Goal: Task Accomplishment & Management: Manage account settings

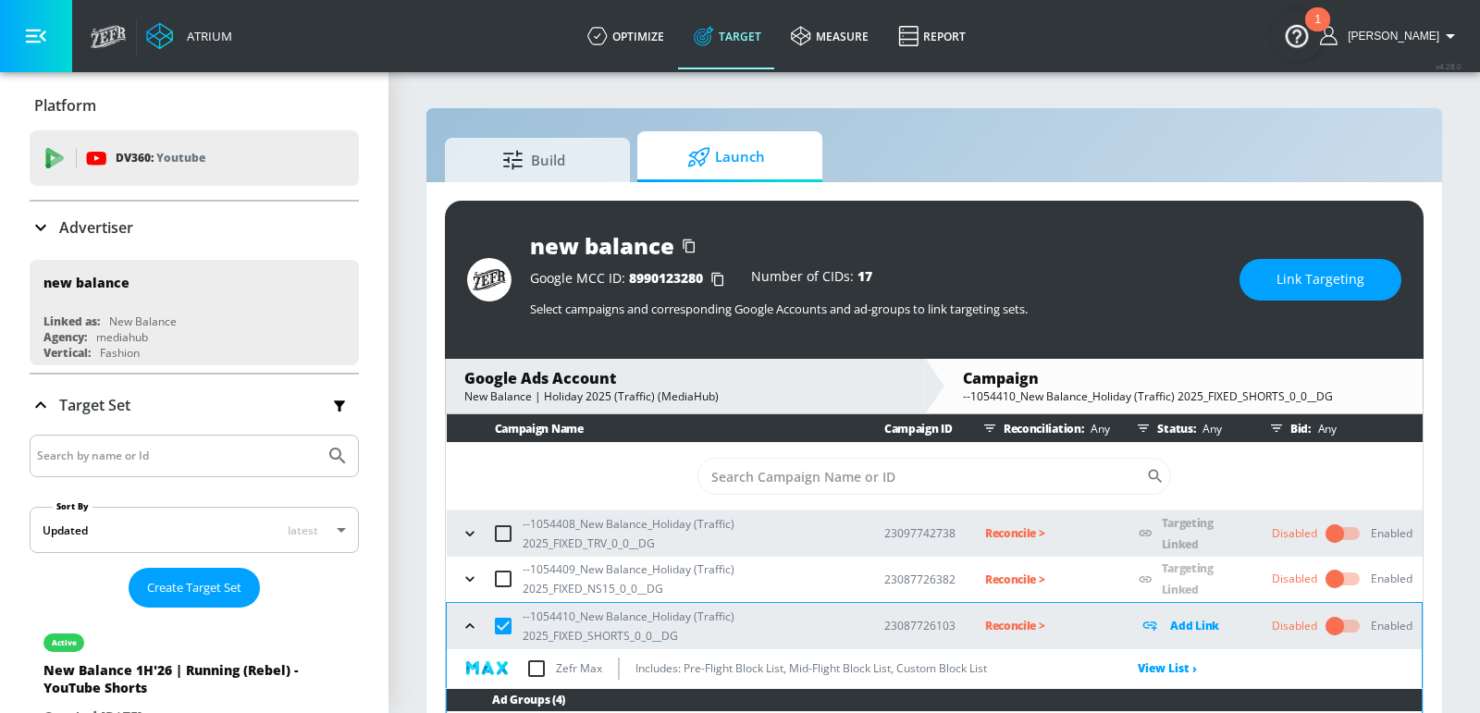
click at [1314, 272] on span "Link Targeting" at bounding box center [1321, 279] width 88 height 23
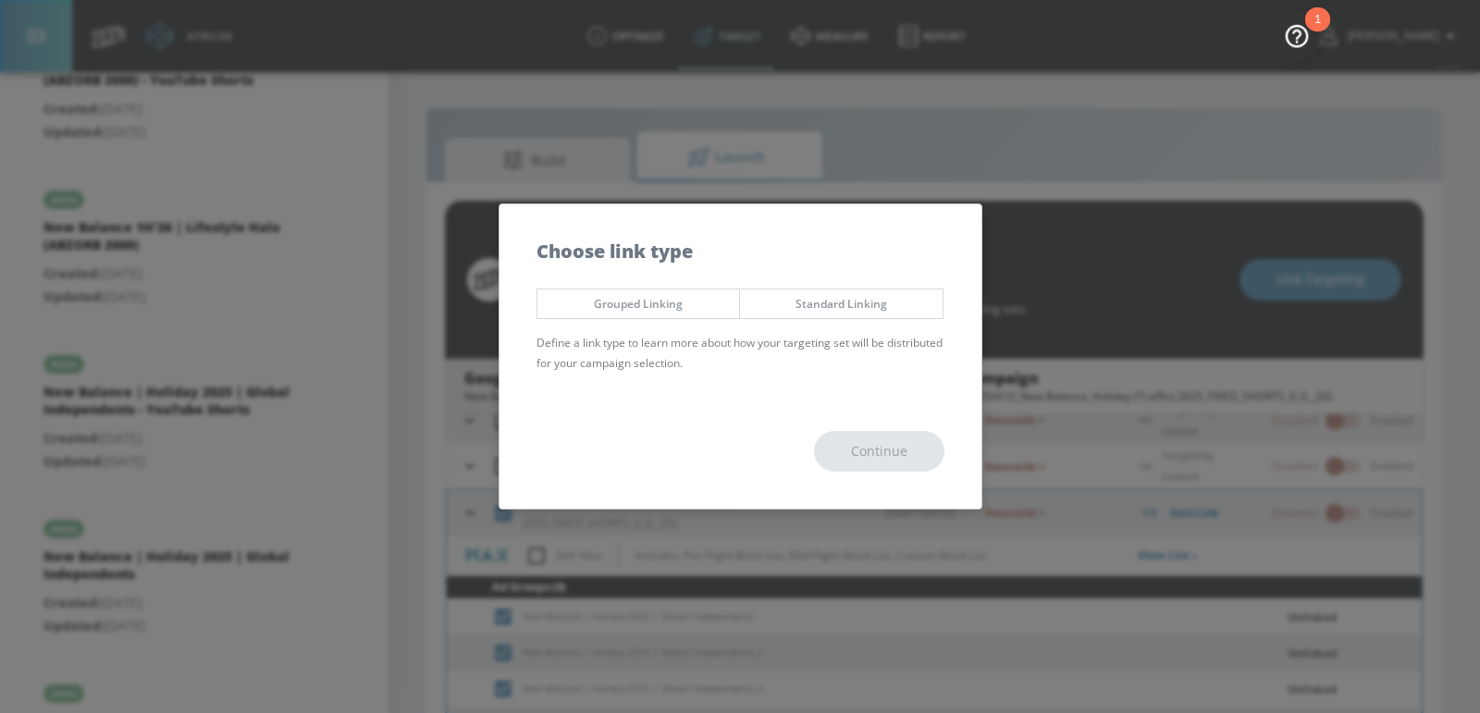
click at [685, 315] on button "Grouped Linking" at bounding box center [639, 304] width 204 height 31
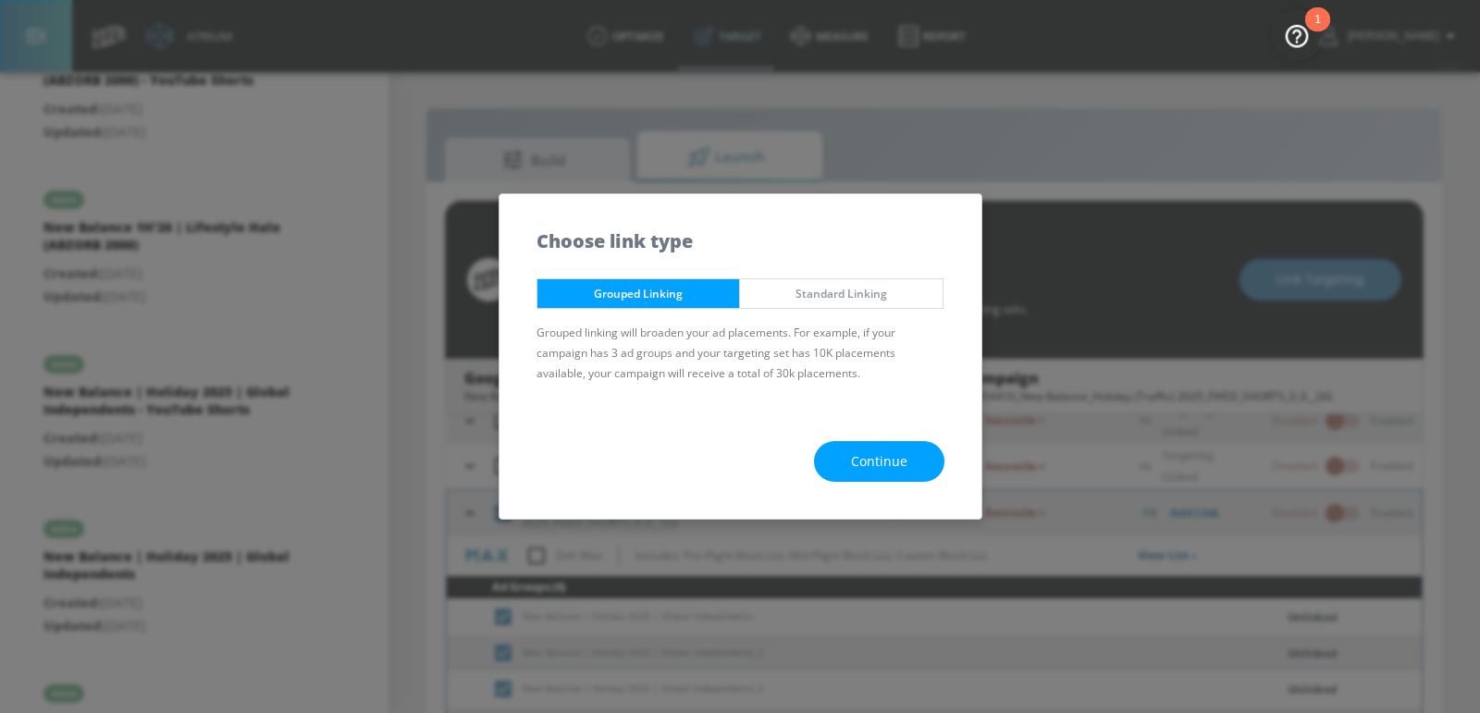
click at [901, 455] on span "Continue" at bounding box center [879, 462] width 56 height 23
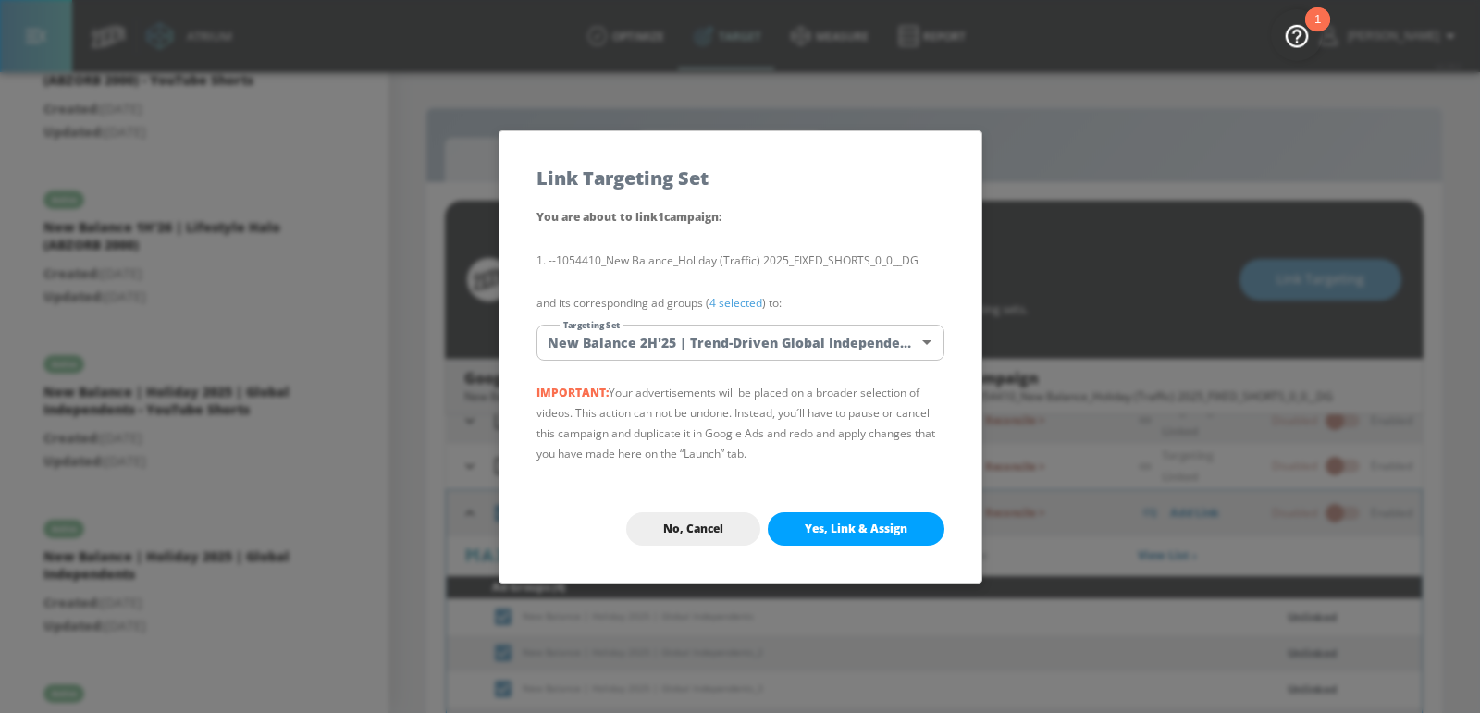
click at [803, 351] on body "Atrium optimize Target measure Report optimize Target measure Report v 4.28.0 […" at bounding box center [740, 370] width 1480 height 740
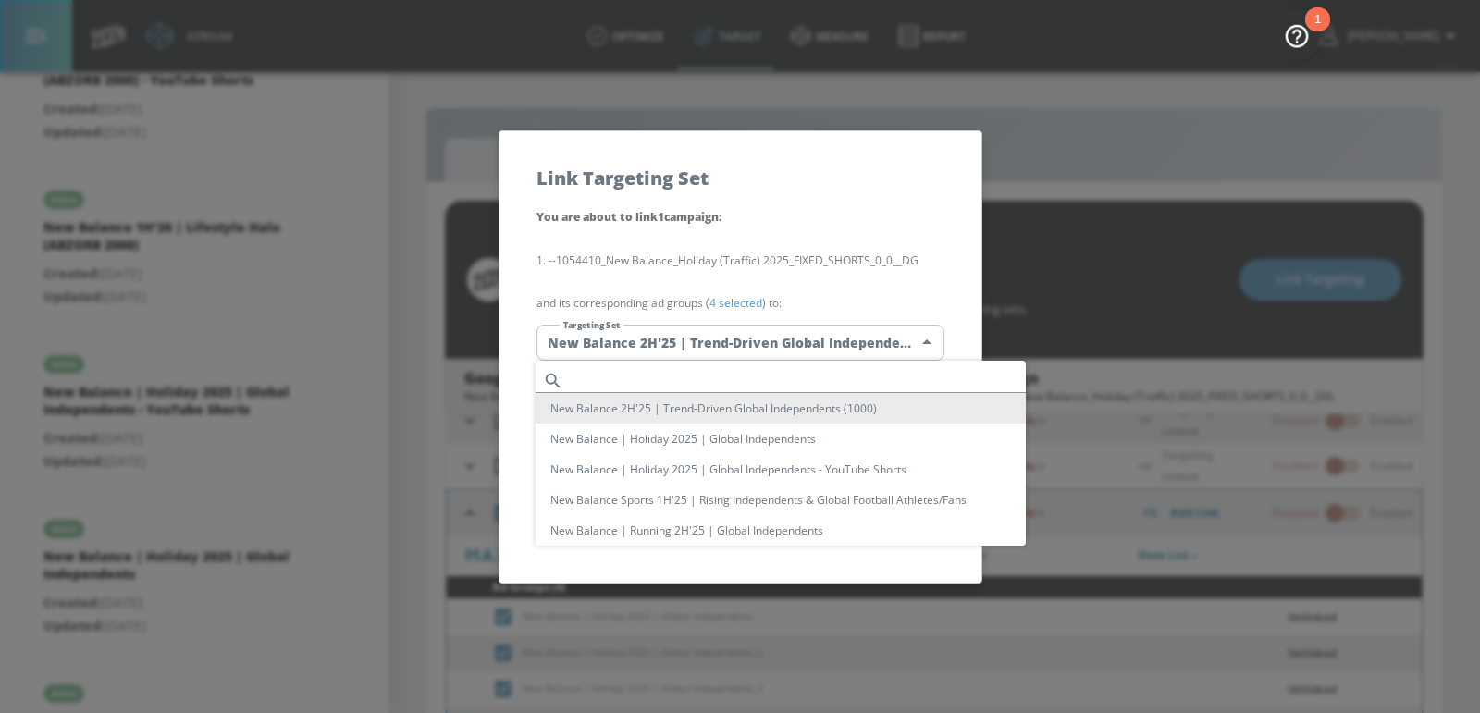
scroll to position [122, 0]
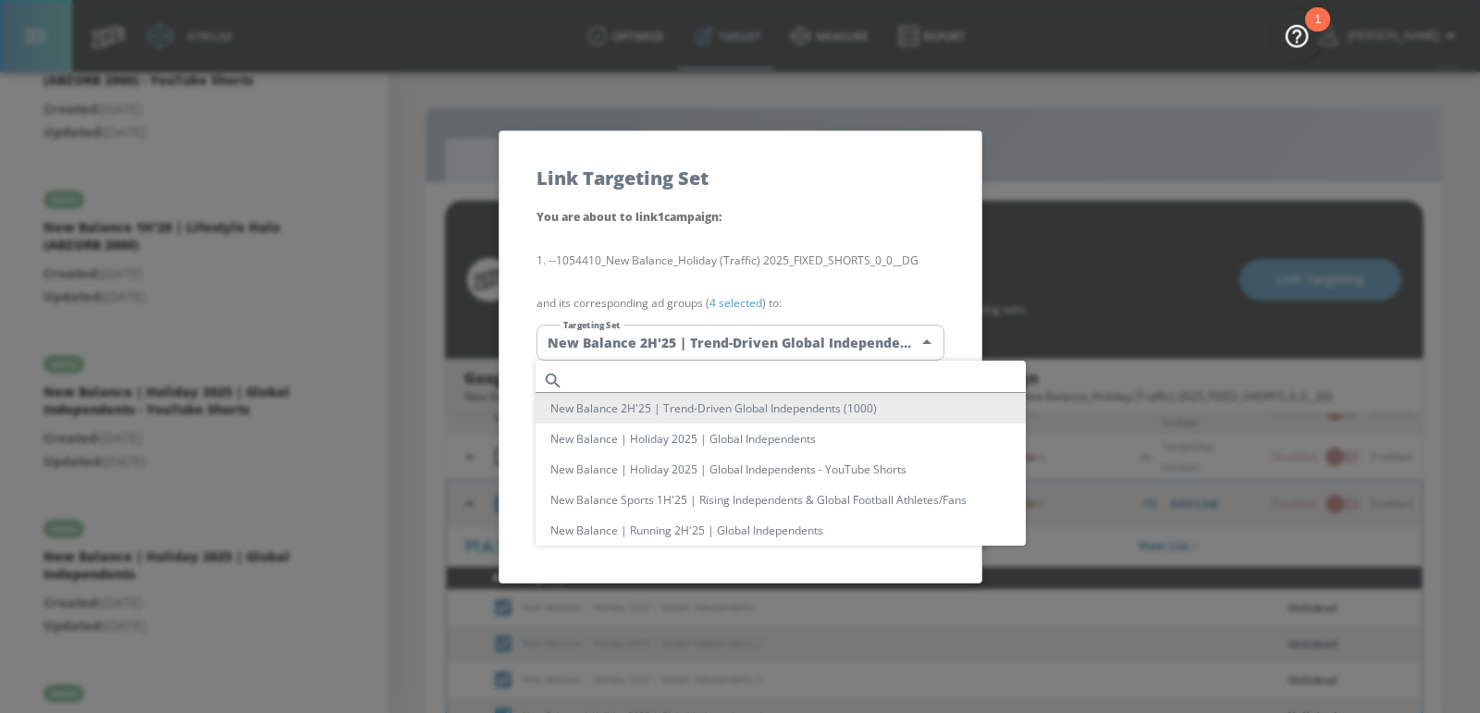
click at [761, 440] on li "New Balance | Holiday 2025 | Global Independents" at bounding box center [781, 439] width 490 height 31
type input "c3f888d4-cf4e-4599-8c81-b6b4a260f955"
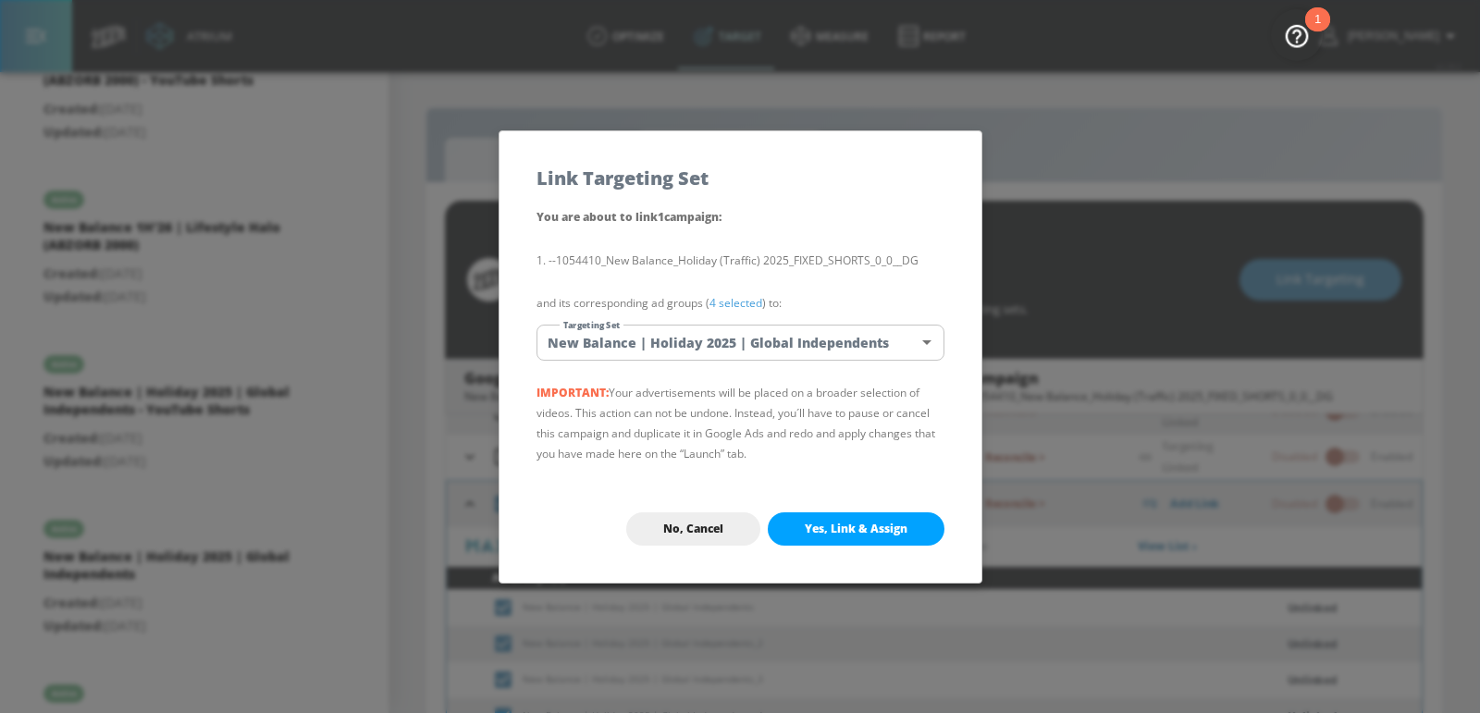
click at [830, 532] on span "Yes, Link & Assign" at bounding box center [856, 529] width 103 height 15
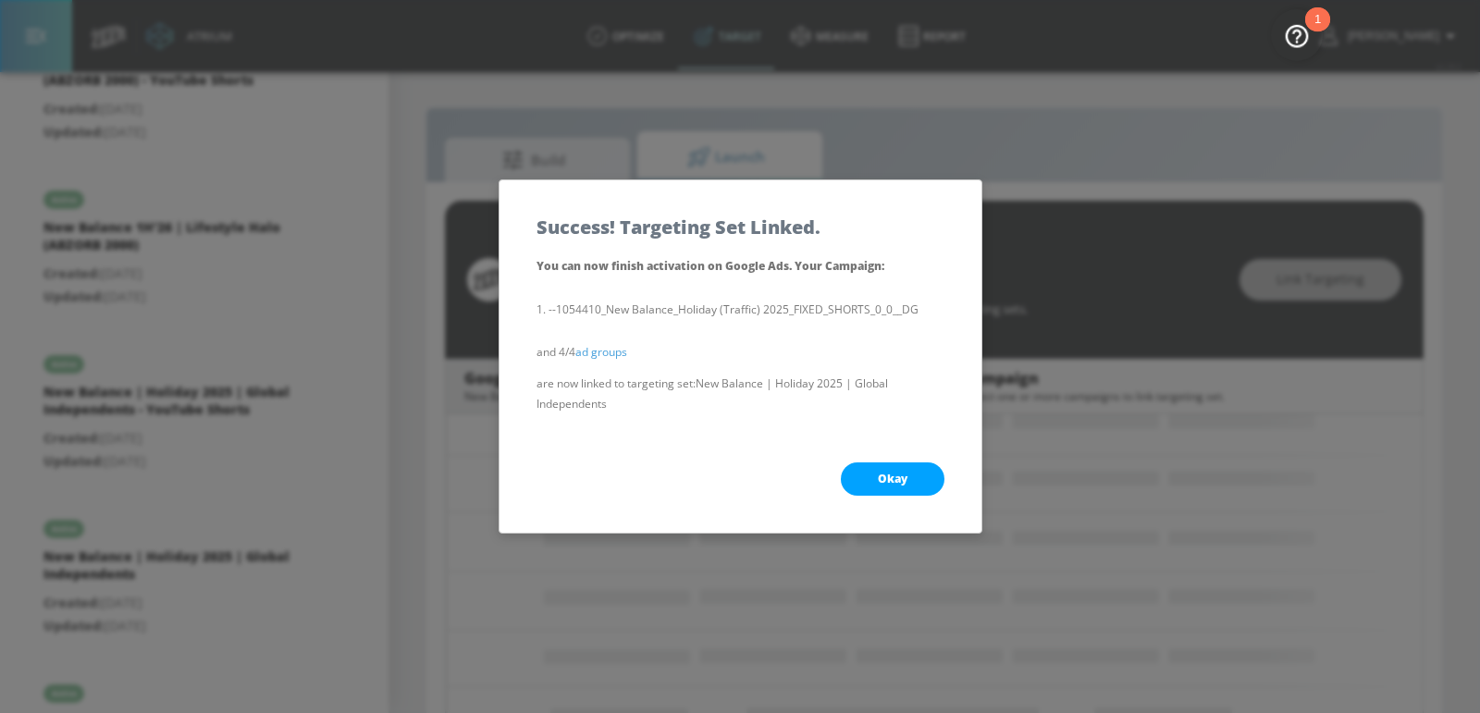
click at [870, 490] on button "Okay" at bounding box center [893, 479] width 104 height 33
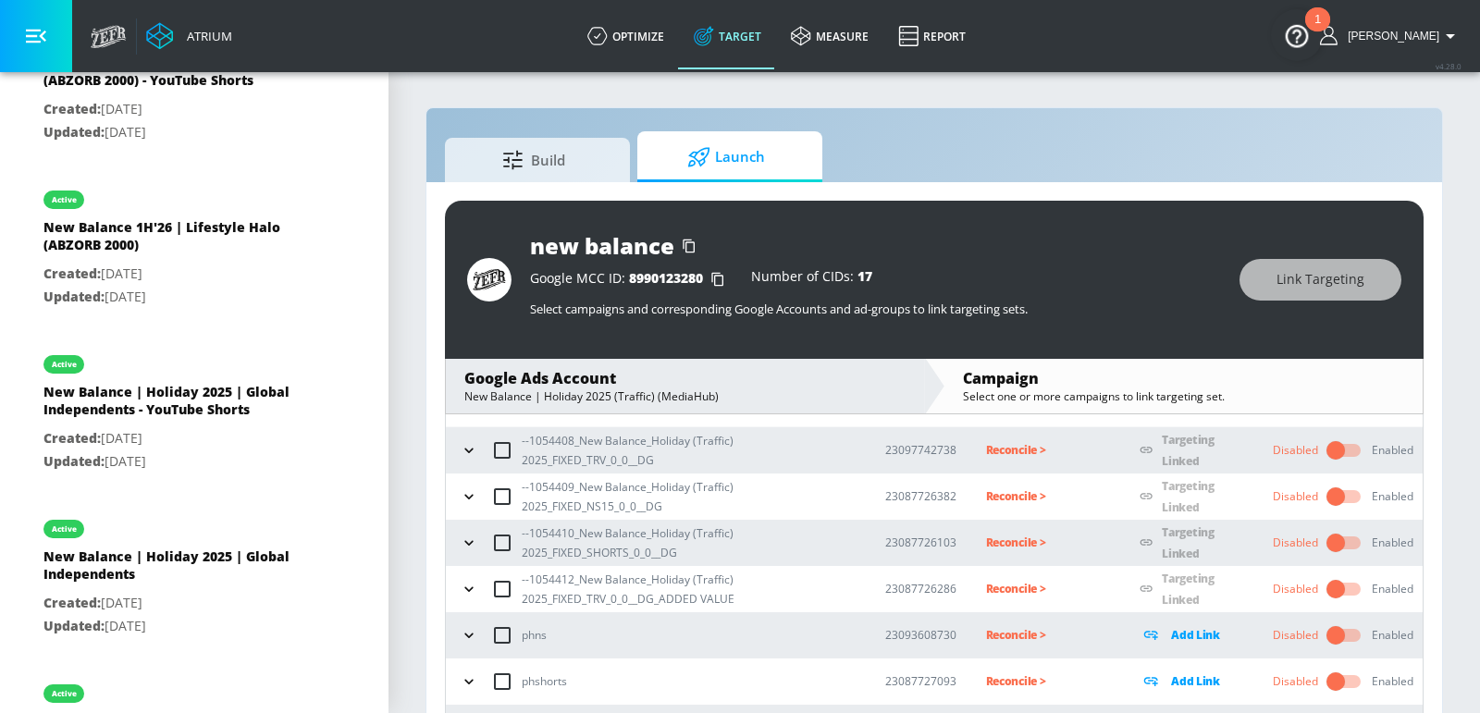
scroll to position [80, 0]
click at [996, 591] on p "Reconcile >" at bounding box center [1048, 591] width 125 height 21
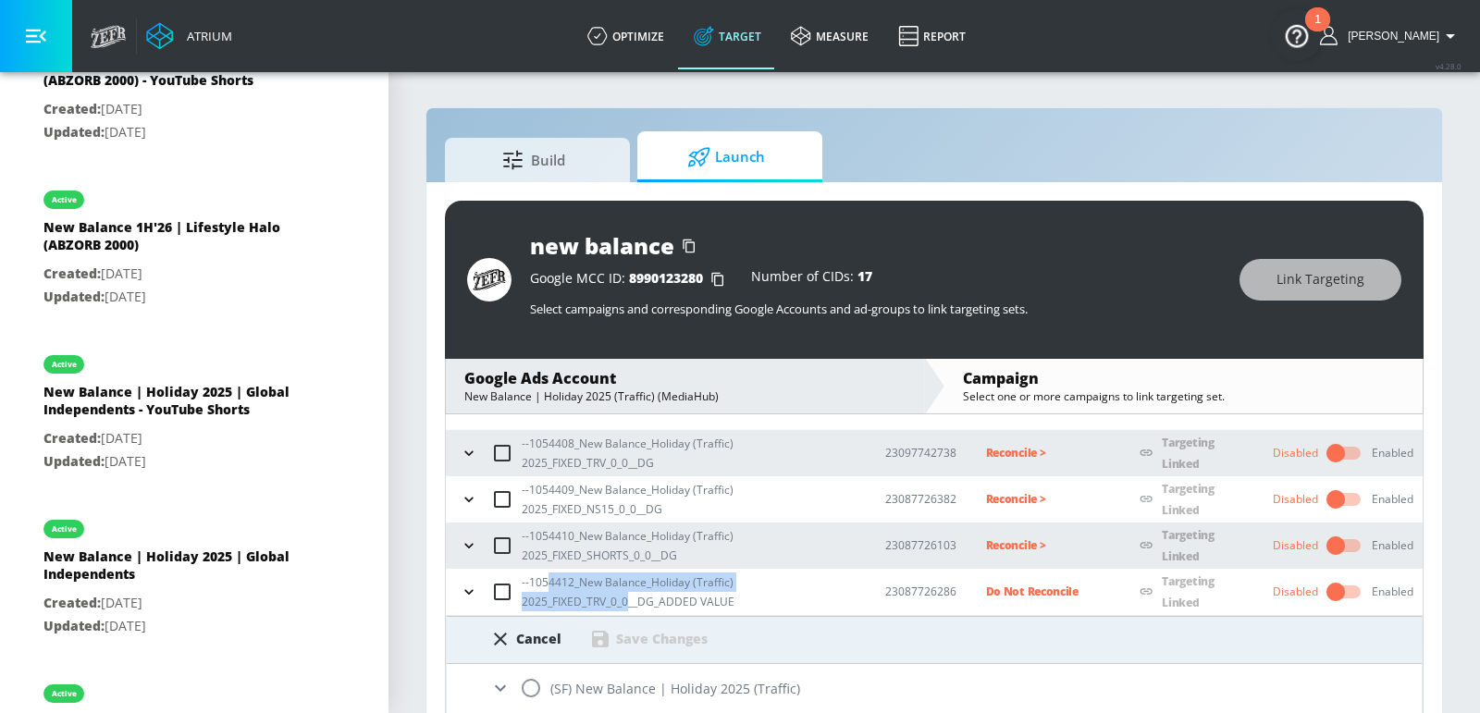
drag, startPoint x: 625, startPoint y: 600, endPoint x: 544, endPoint y: 589, distance: 82.1
click at [544, 584] on p "--1054412_New Balance_Holiday (Traffic) 2025_FIXED_TRV_0_0__DG_ADDED VALUE" at bounding box center [689, 592] width 334 height 39
copy p "4412_New Balance_Holiday (Traffic) 2025_FIXED_TRV_0_0"
click at [528, 695] on input "radio" at bounding box center [531, 688] width 39 height 39
radio input "true"
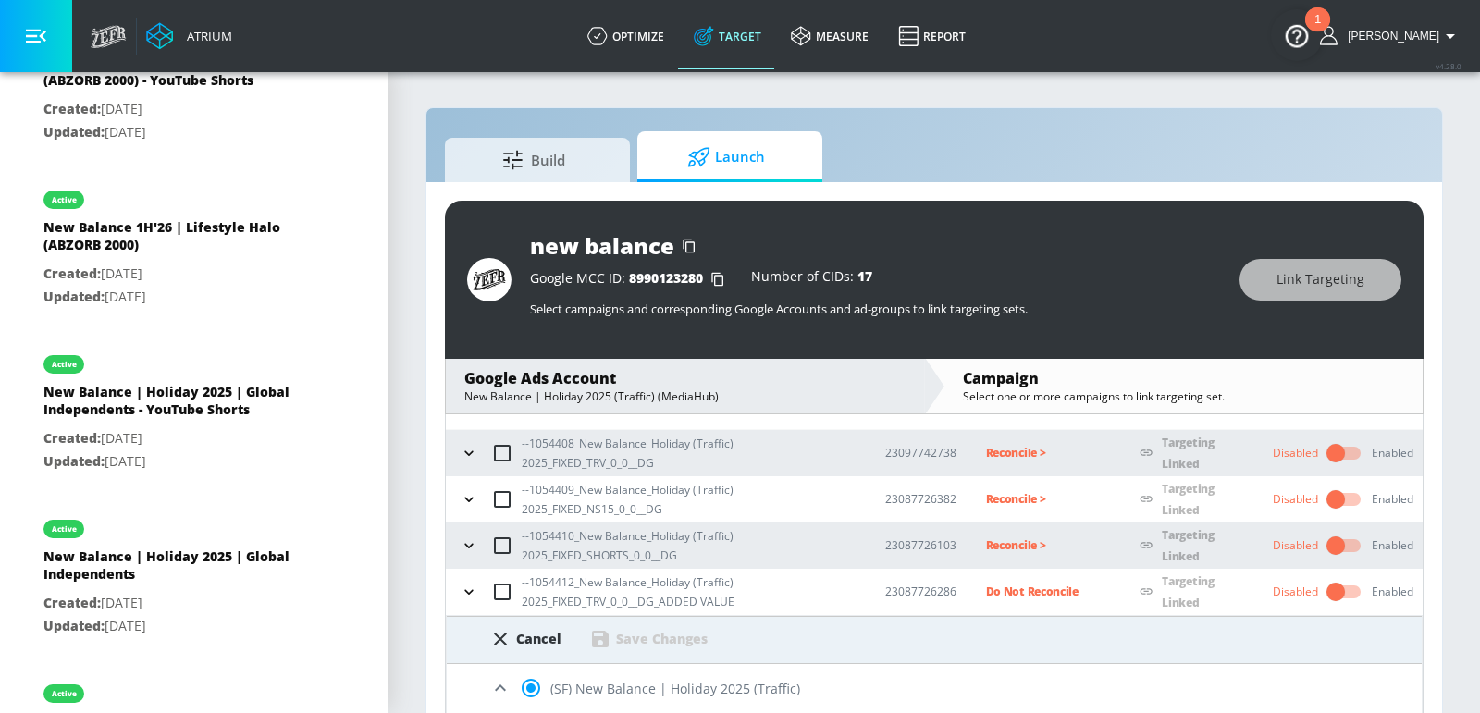
scroll to position [422, 0]
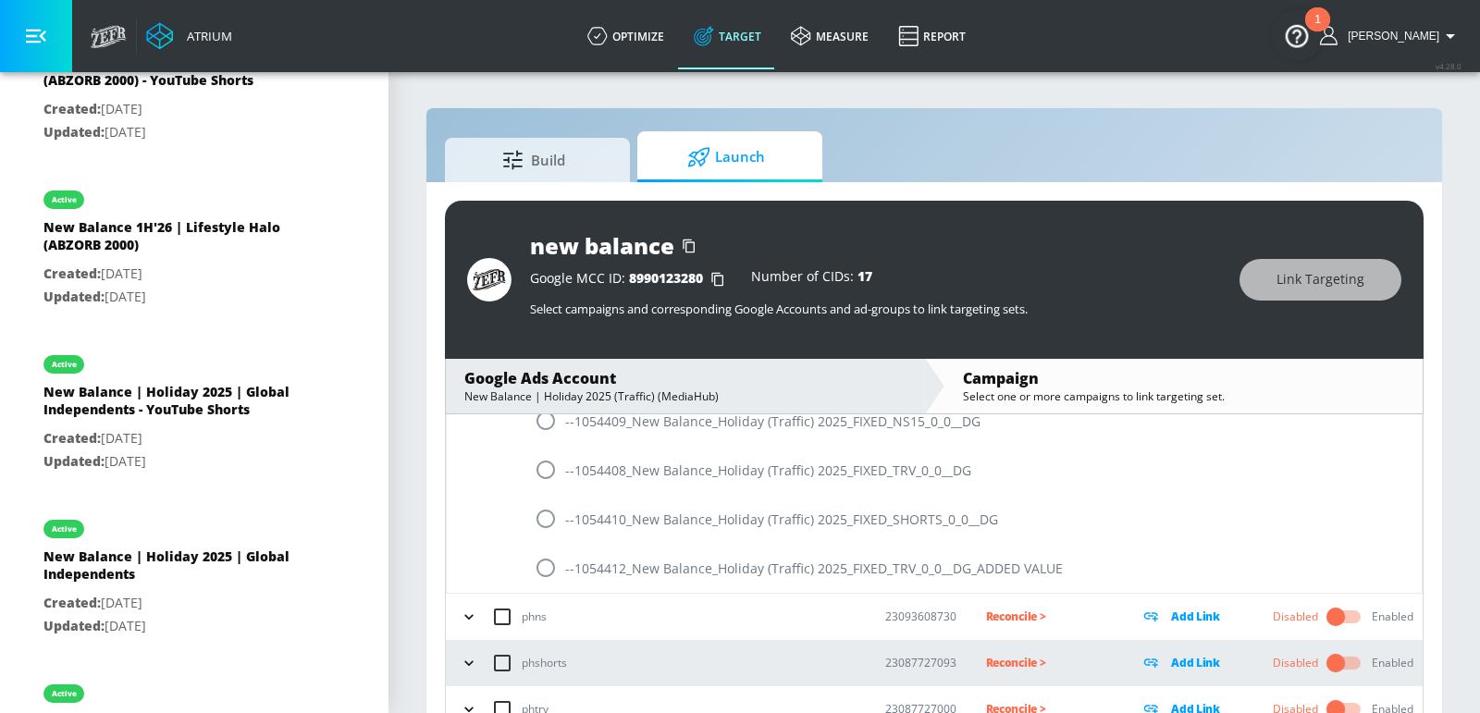
click at [553, 560] on input "radio" at bounding box center [545, 568] width 39 height 39
radio input "true"
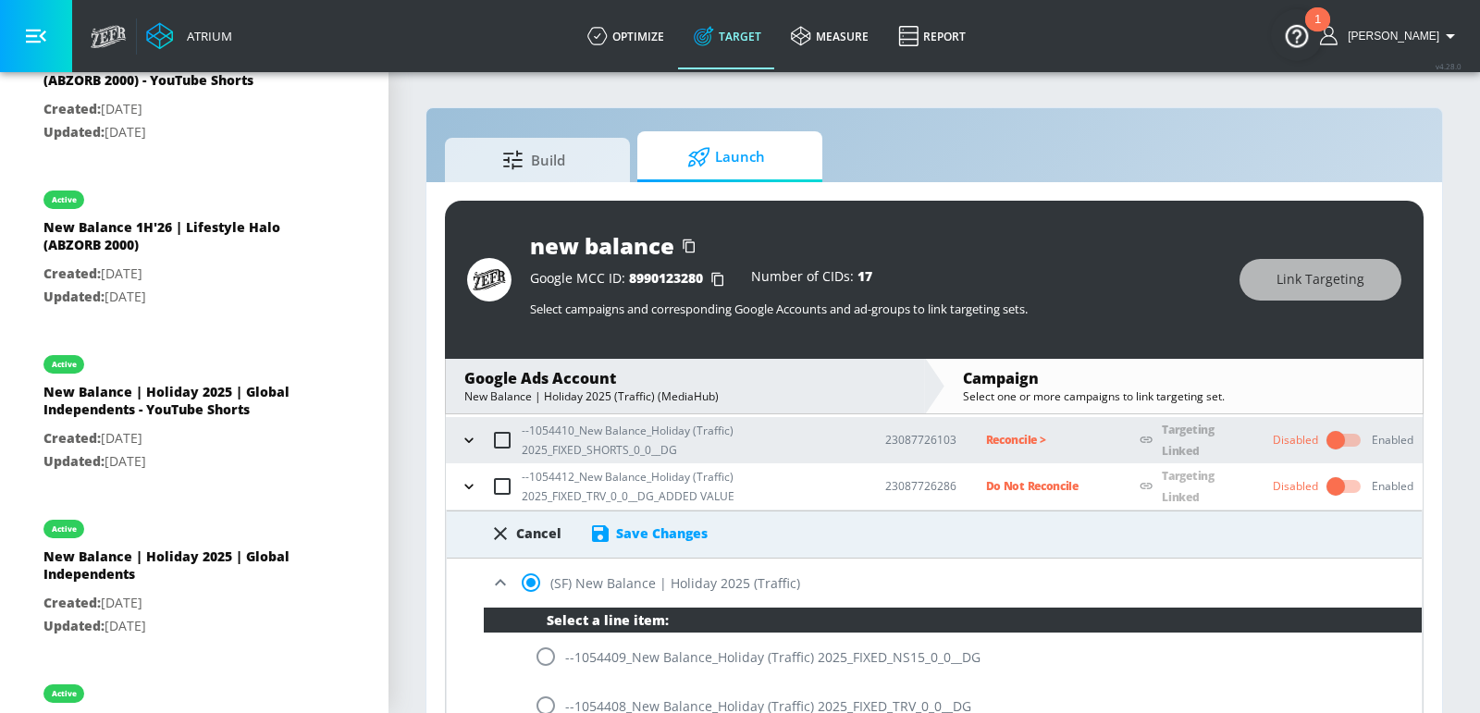
scroll to position [104, 0]
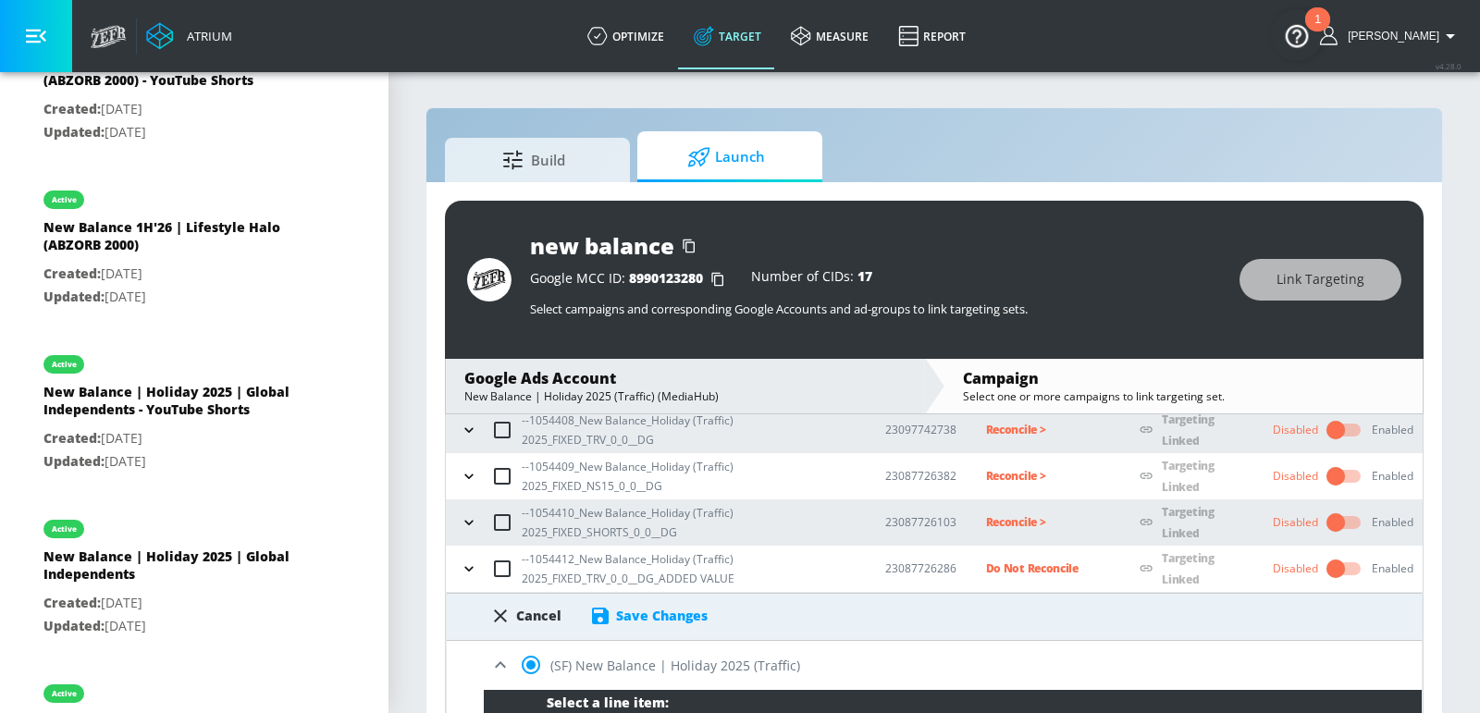
click at [619, 601] on div "Cancel Save Changes" at bounding box center [934, 610] width 975 height 33
click at [632, 614] on div "Save Changes" at bounding box center [662, 616] width 92 height 18
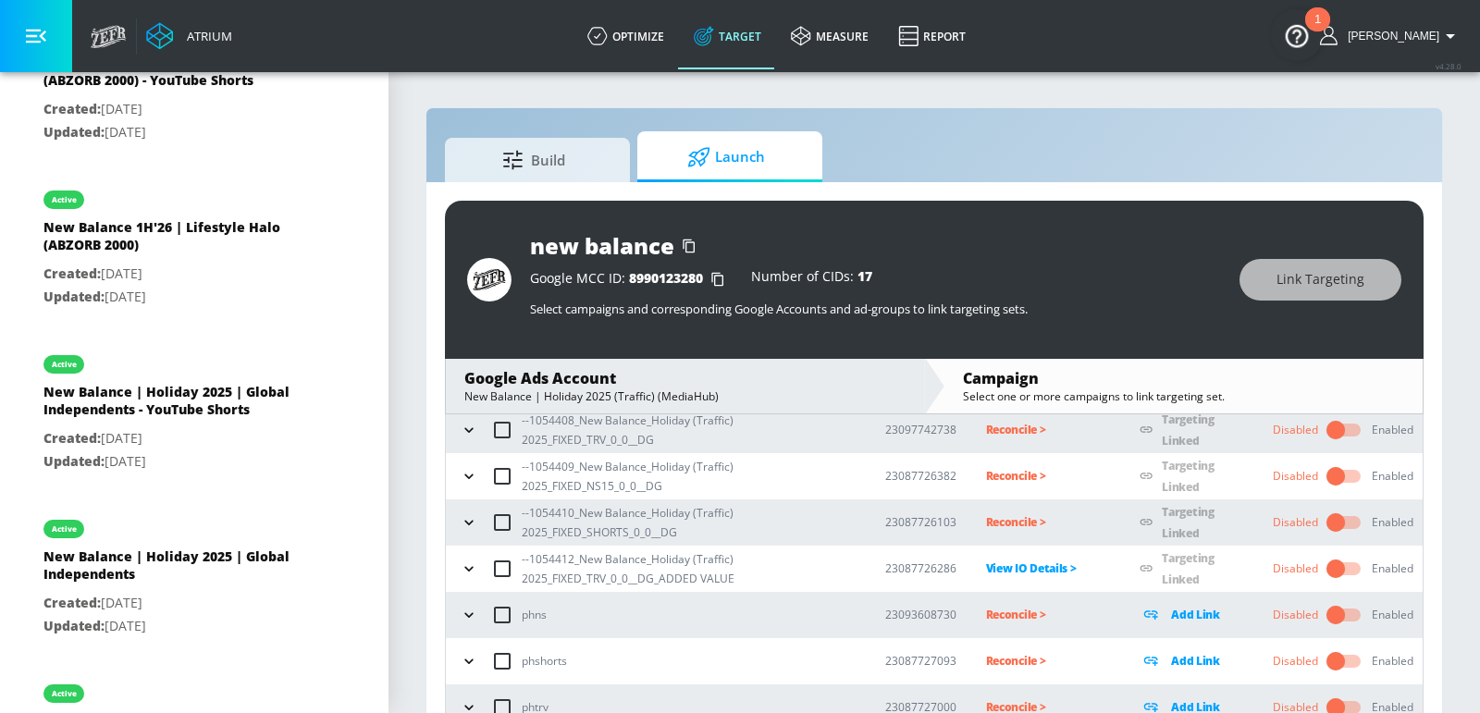
click at [1021, 512] on p "Reconcile >" at bounding box center [1048, 522] width 125 height 21
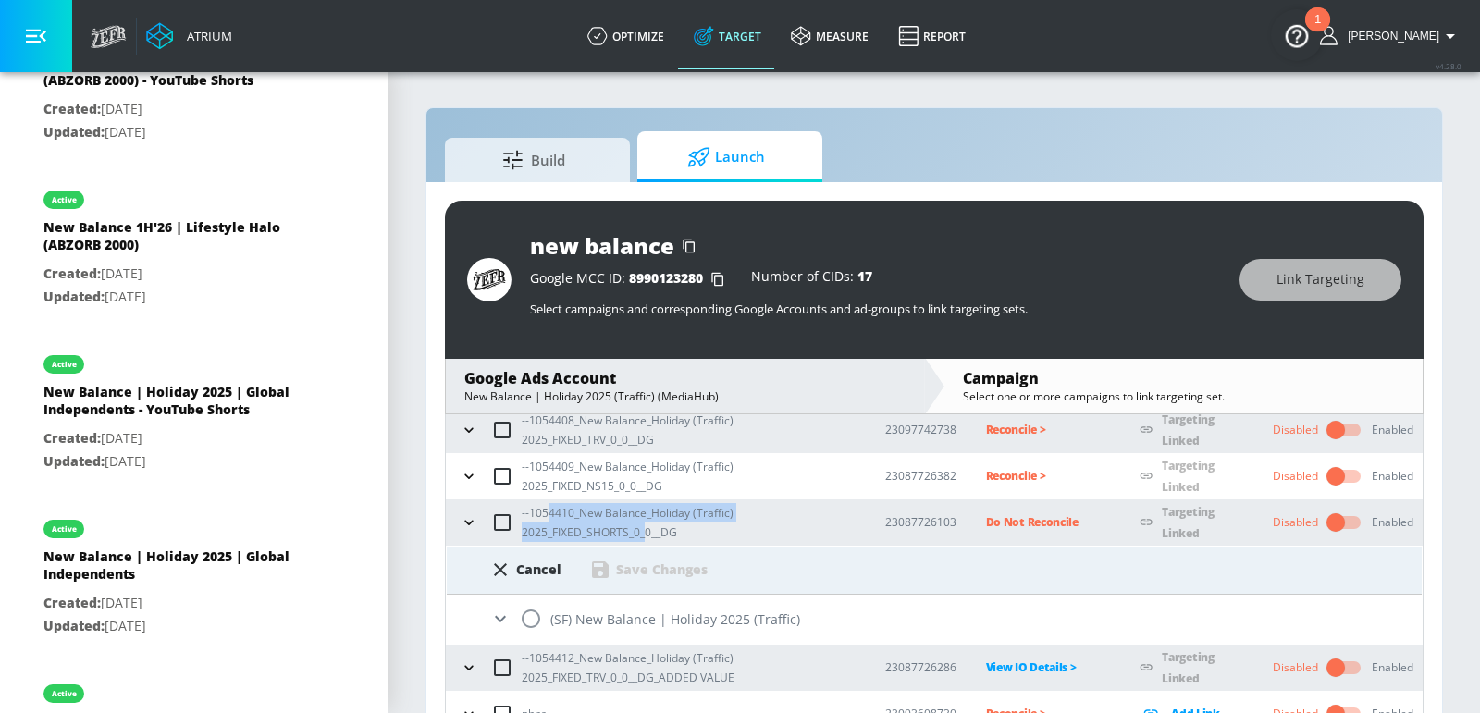
drag, startPoint x: 641, startPoint y: 527, endPoint x: 555, endPoint y: 528, distance: 86.1
click at [547, 513] on p "--1054410_New Balance_Holiday (Traffic) 2025_FIXED_SHORTS_0_0__DG" at bounding box center [689, 522] width 334 height 39
copy p "4410_New Balance_Holiday (Traffic) 2025_FIXED_SHORTS_0_"
click at [532, 620] on input "radio" at bounding box center [531, 619] width 39 height 39
radio input "true"
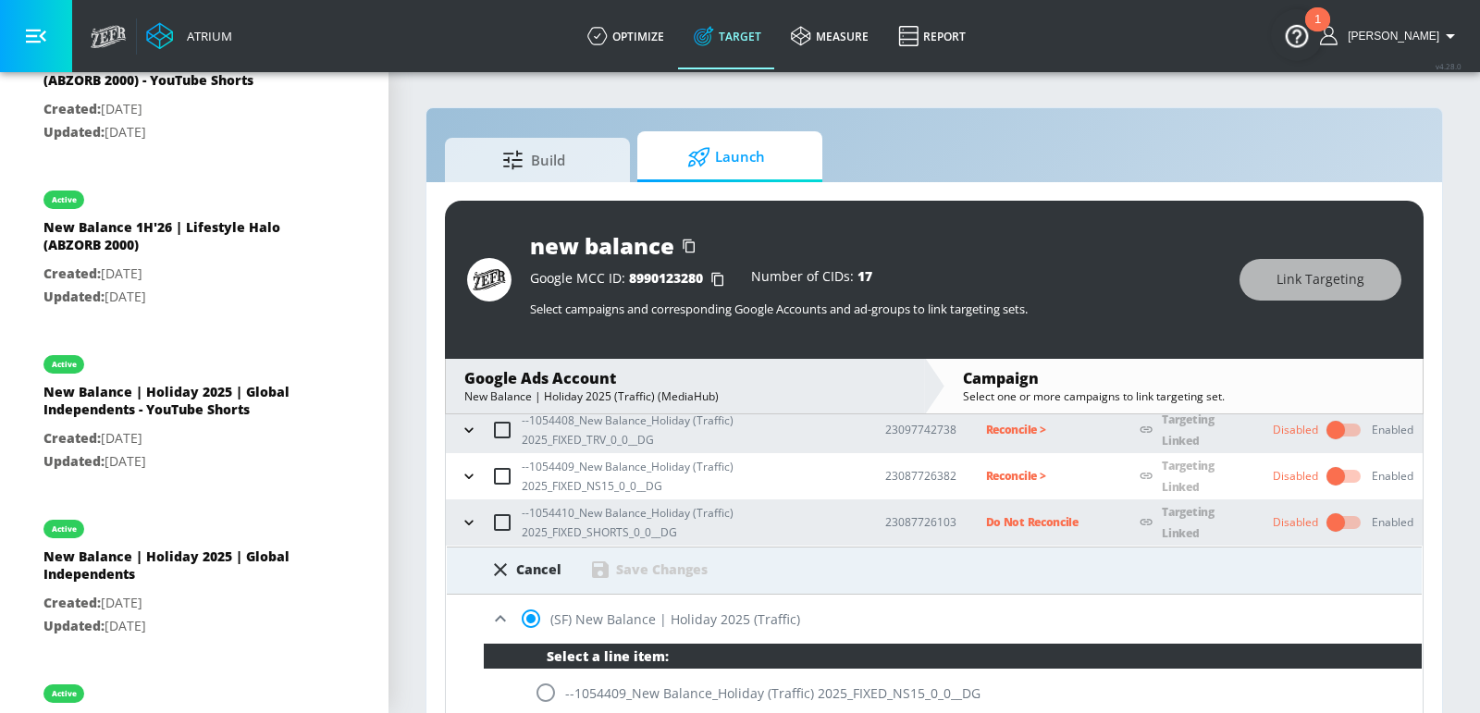
scroll to position [327, 0]
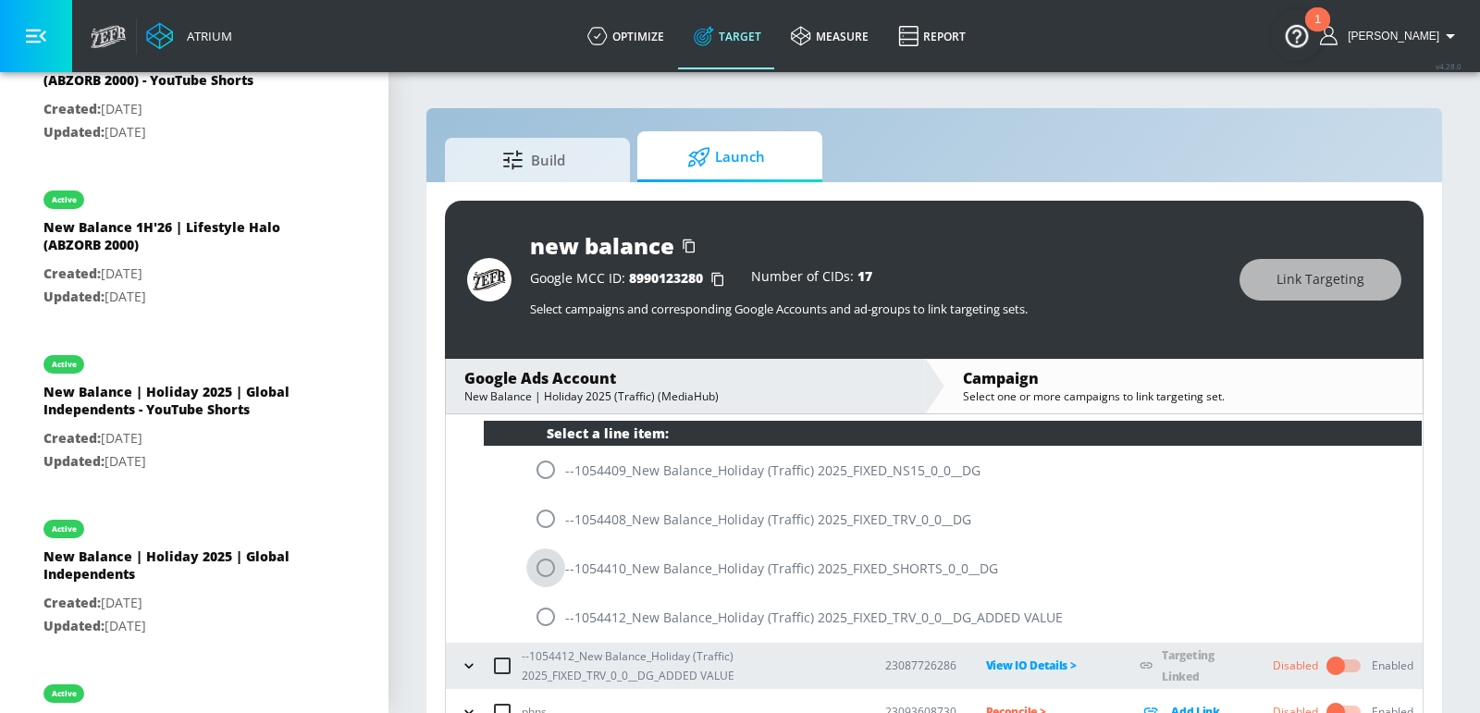
click at [547, 562] on input "radio" at bounding box center [545, 568] width 39 height 39
radio input "true"
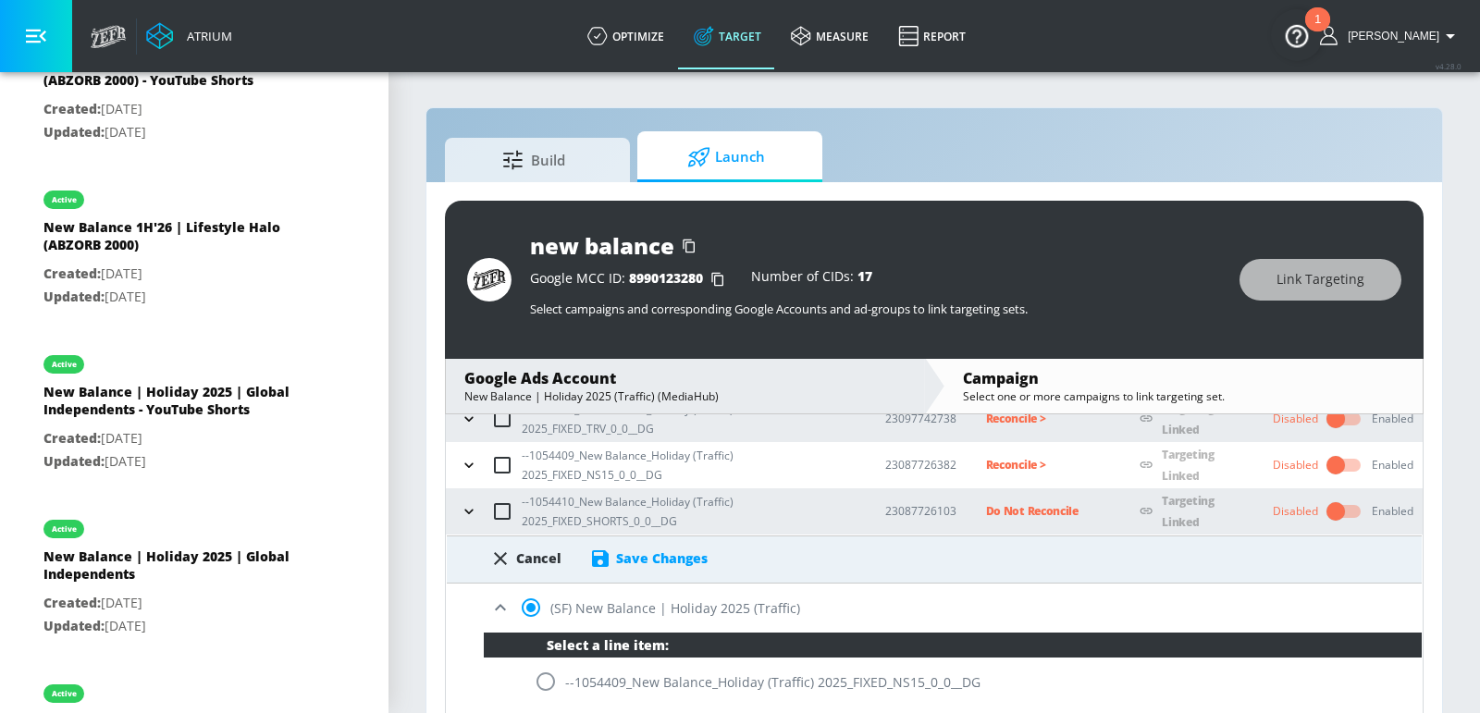
scroll to position [95, 0]
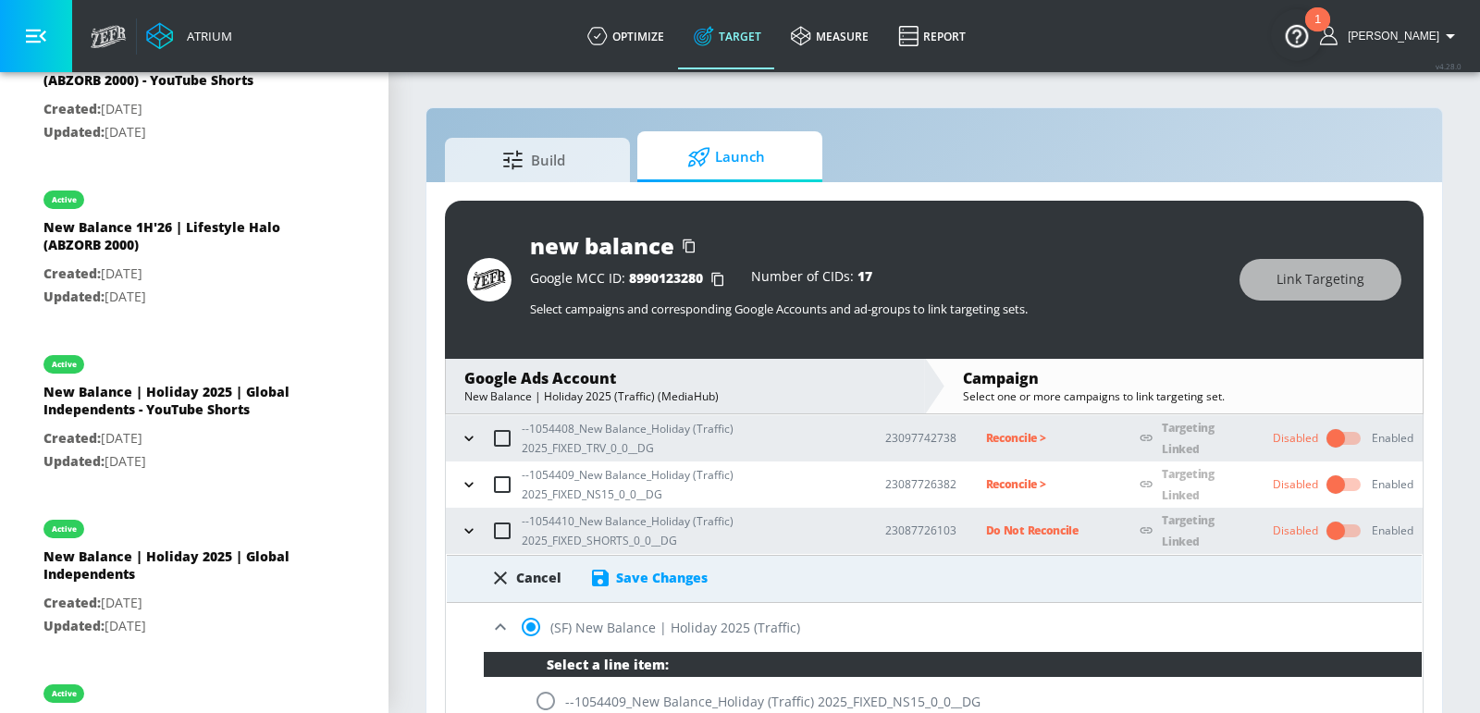
click at [664, 575] on div "Save Changes" at bounding box center [662, 578] width 92 height 18
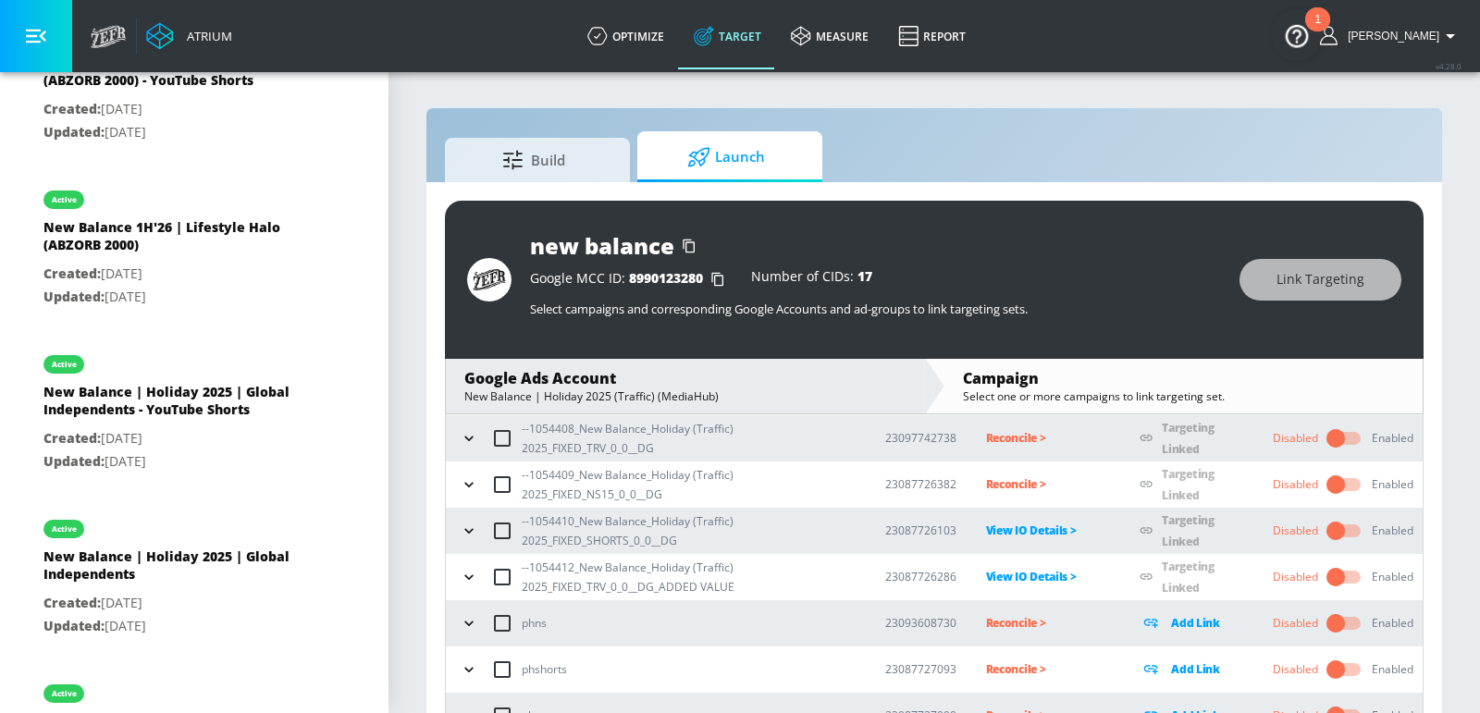
click at [1031, 481] on p "Reconcile >" at bounding box center [1048, 484] width 125 height 21
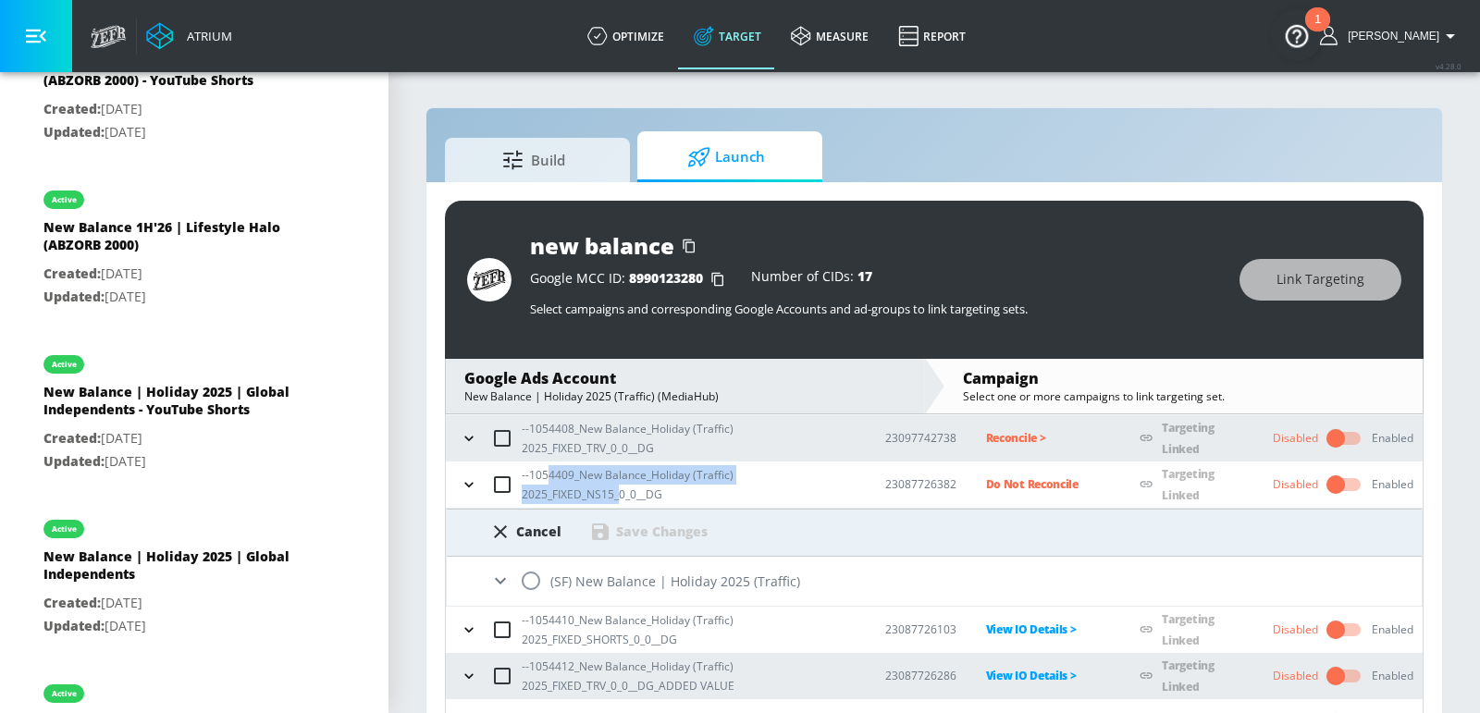
drag, startPoint x: 615, startPoint y: 490, endPoint x: 545, endPoint y: 476, distance: 71.9
click at [545, 476] on p "--1054409_New Balance_Holiday (Traffic) 2025_FIXED_NS15_0_0__DG" at bounding box center [689, 484] width 334 height 39
copy p "4409_New Balance_Holiday (Traffic) 2025_FIXED_NS15_"
click at [527, 588] on input "radio" at bounding box center [531, 581] width 39 height 39
radio input "true"
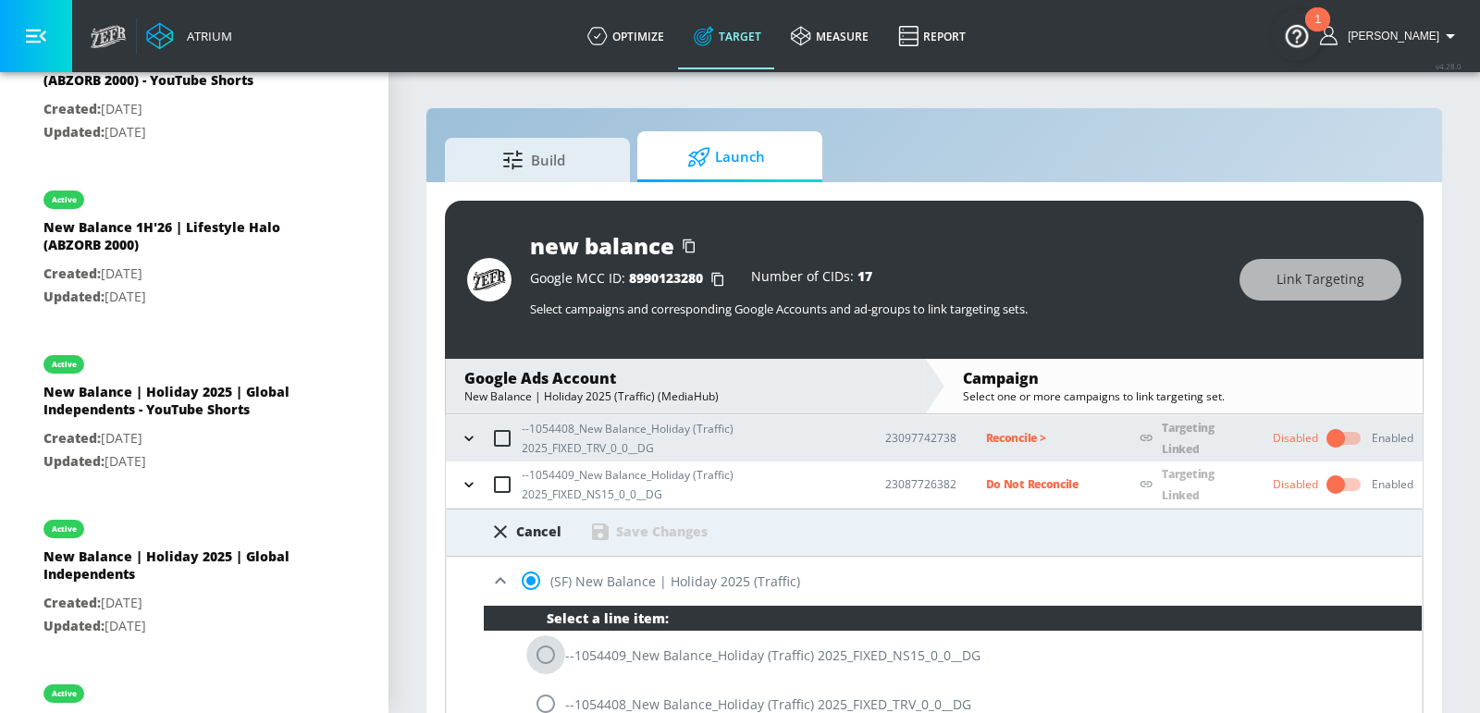
click at [541, 652] on input "radio" at bounding box center [545, 655] width 39 height 39
radio input "true"
click at [631, 530] on div "Save Changes" at bounding box center [662, 532] width 92 height 18
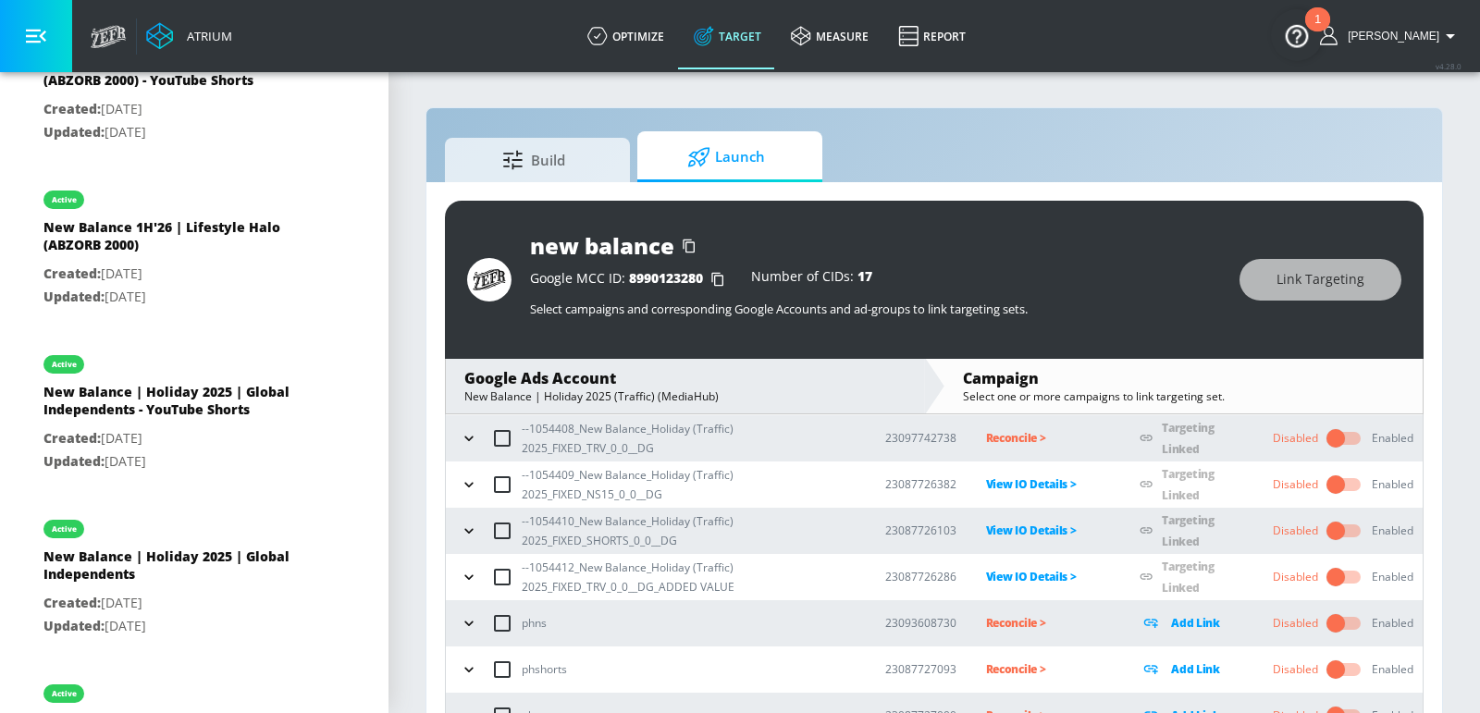
scroll to position [86, 0]
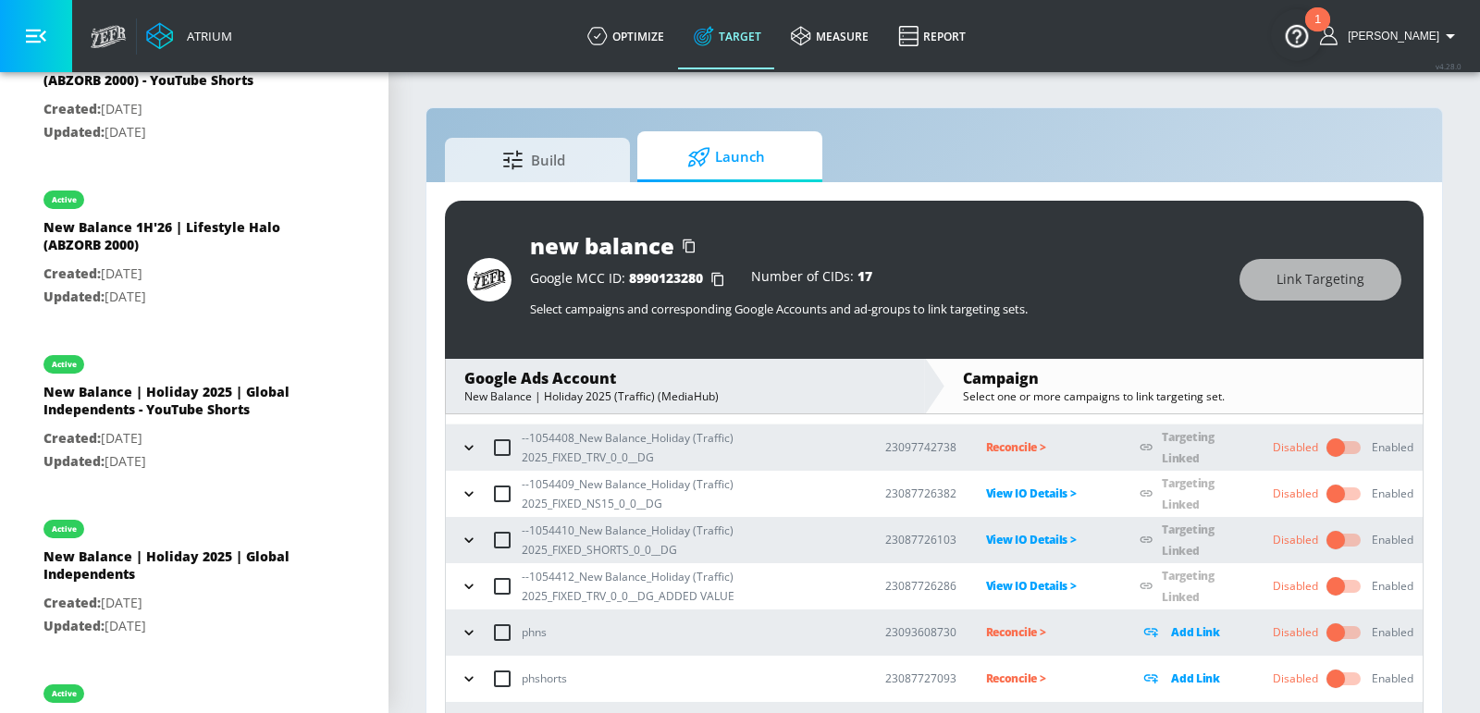
click at [1018, 450] on p "Reconcile >" at bounding box center [1048, 447] width 125 height 21
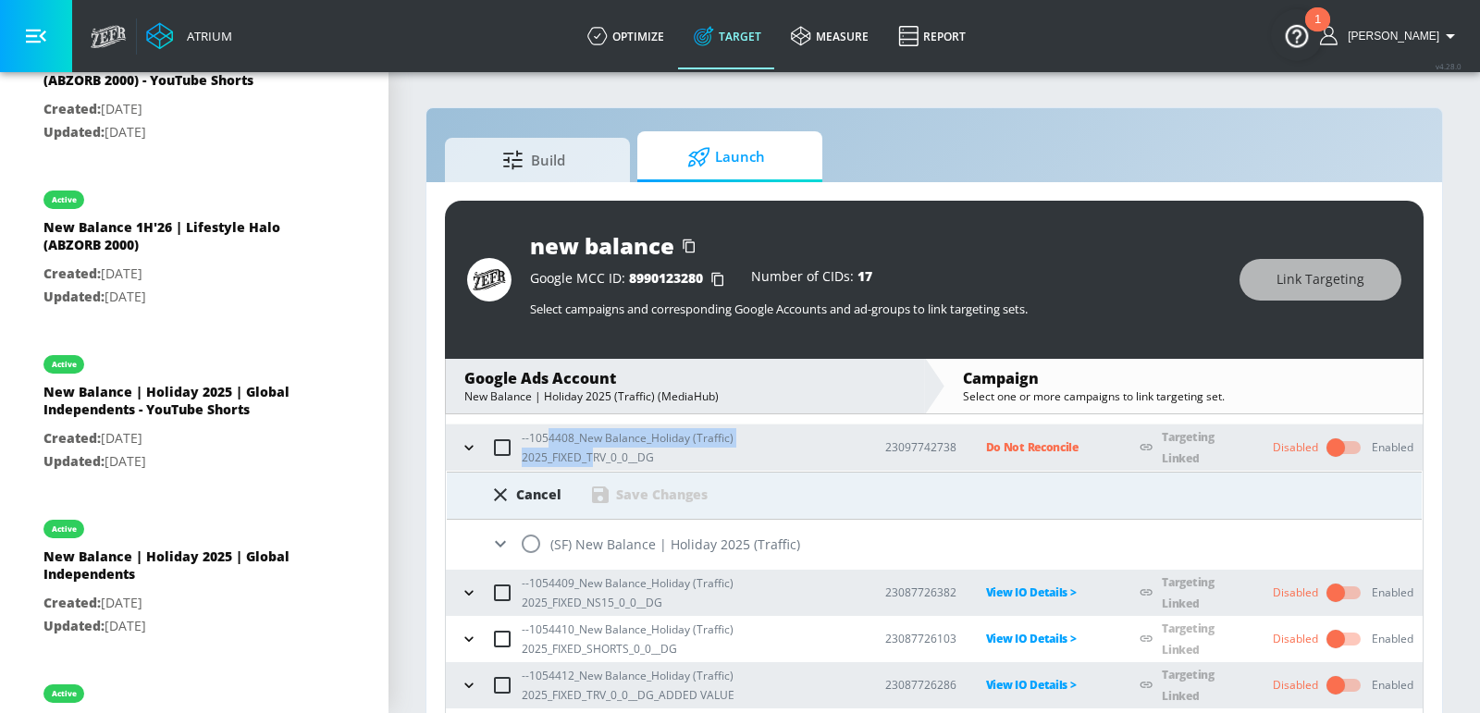
drag, startPoint x: 594, startPoint y: 455, endPoint x: 546, endPoint y: 431, distance: 53.8
click at [546, 431] on p "--1054408_New Balance_Holiday (Traffic) 2025_FIXED_TRV_0_0__DG" at bounding box center [689, 447] width 334 height 39
copy p "4408_New Balance_Holiday (Traffic) 2025_FIXED_T"
click at [531, 534] on input "radio" at bounding box center [531, 544] width 39 height 39
radio input "true"
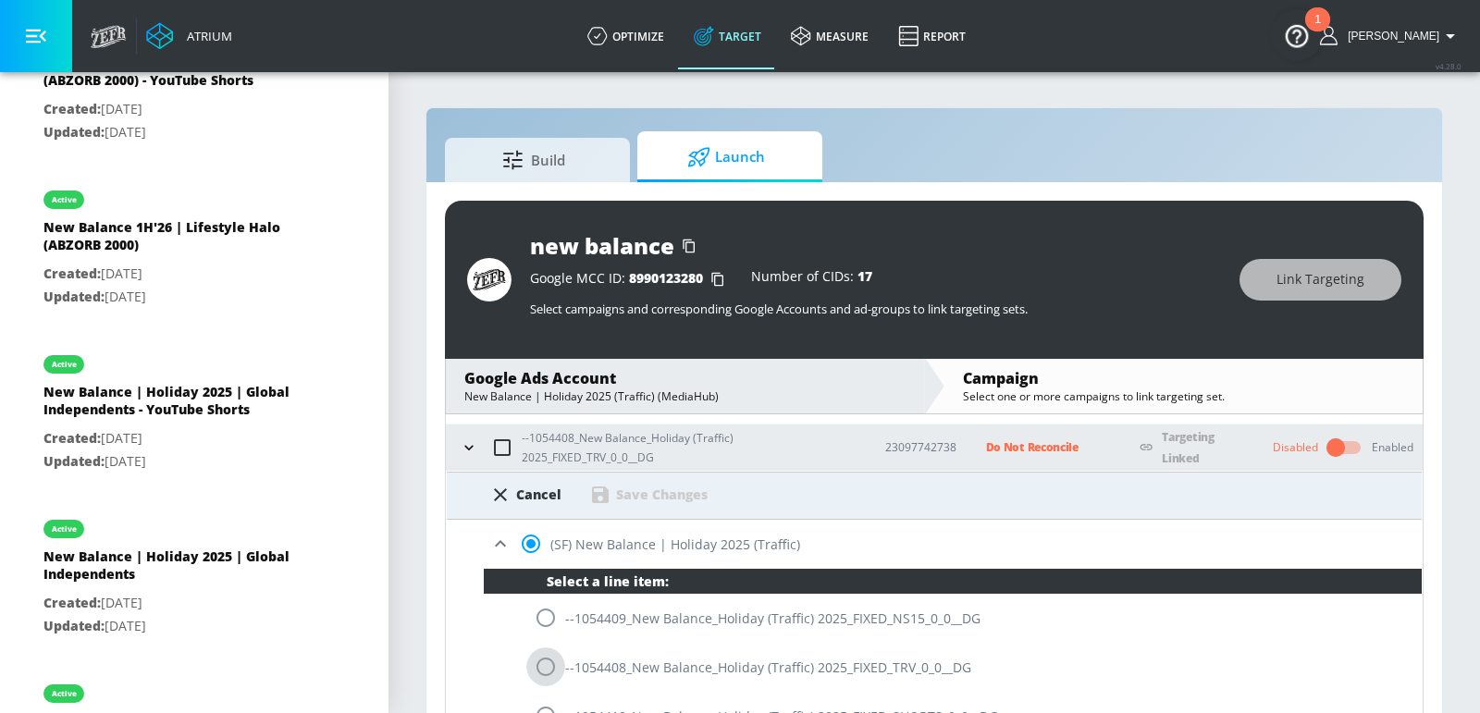
click at [546, 663] on input "radio" at bounding box center [545, 667] width 39 height 39
radio input "true"
click at [642, 493] on div "Save Changes" at bounding box center [662, 495] width 92 height 18
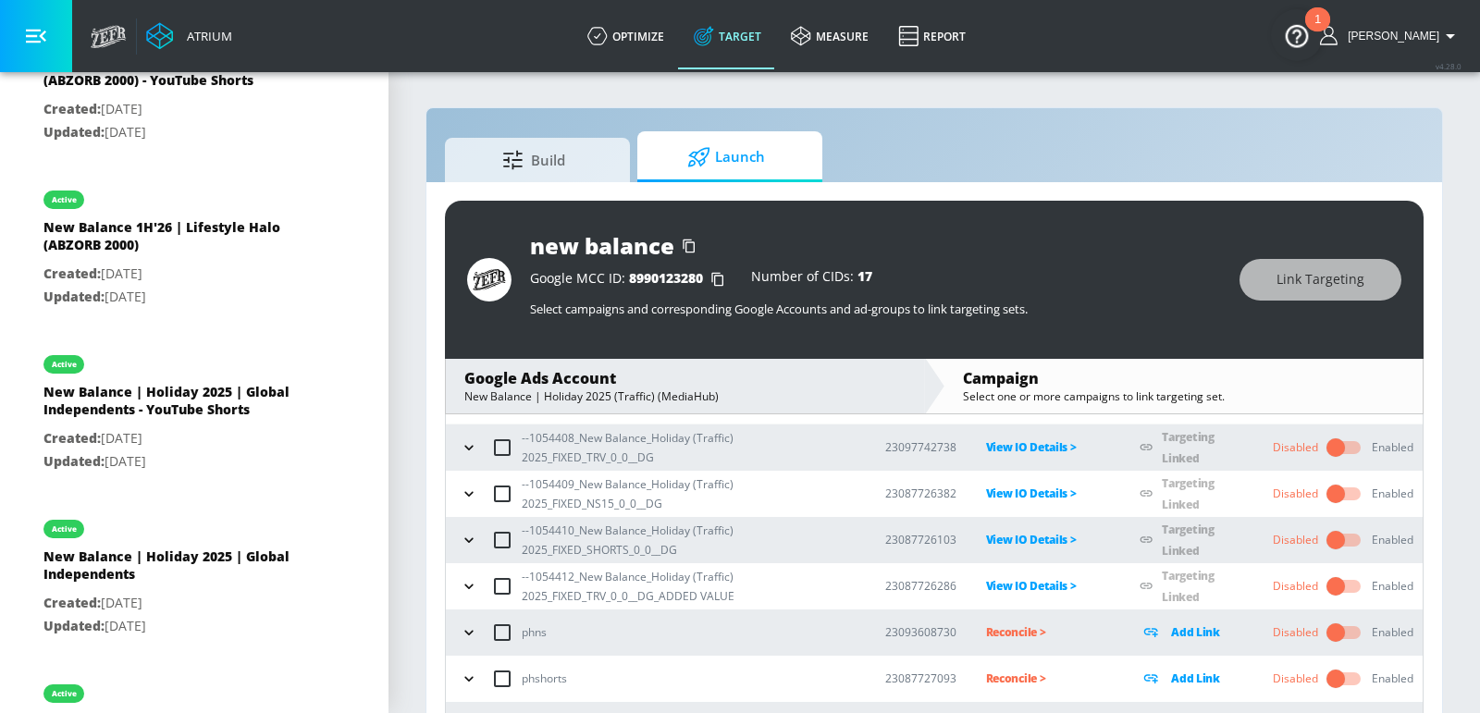
scroll to position [0, 0]
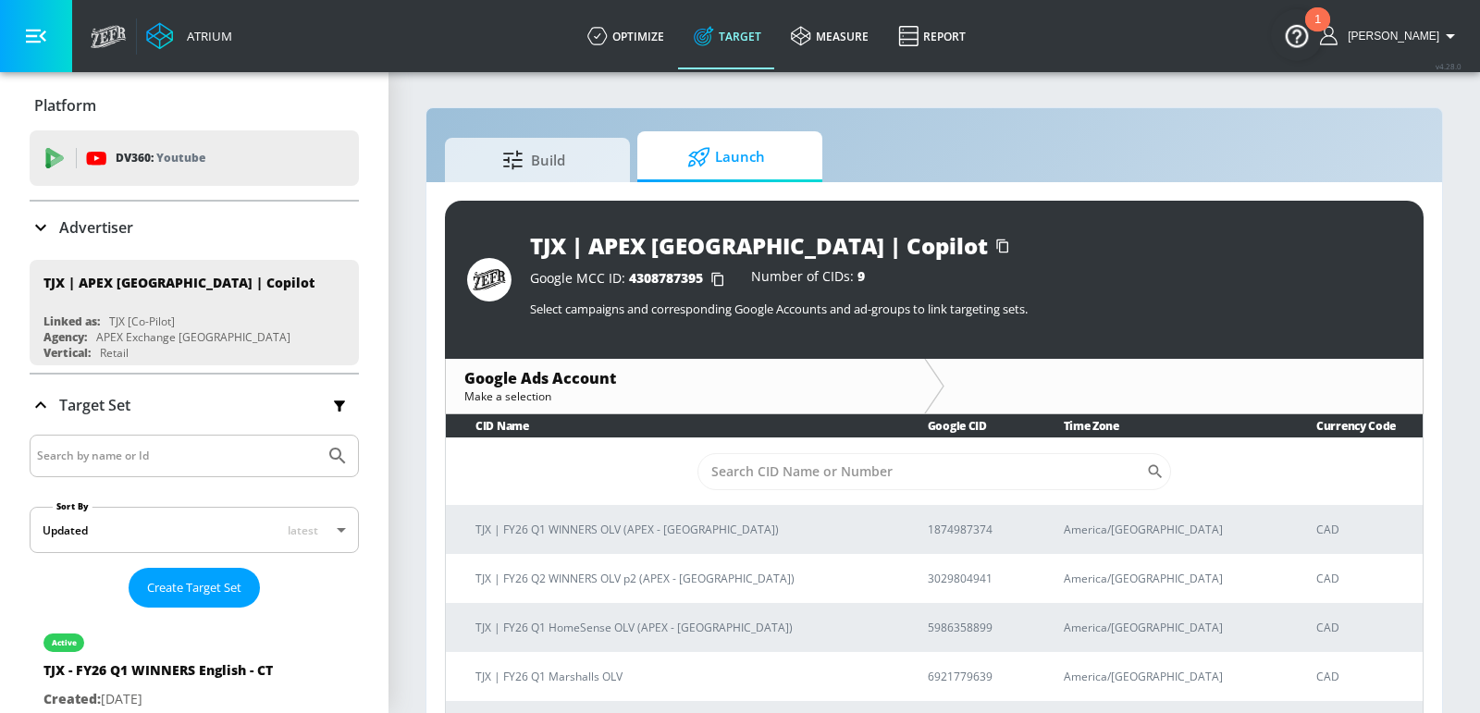
click at [184, 223] on div "Advertiser" at bounding box center [194, 228] width 329 height 22
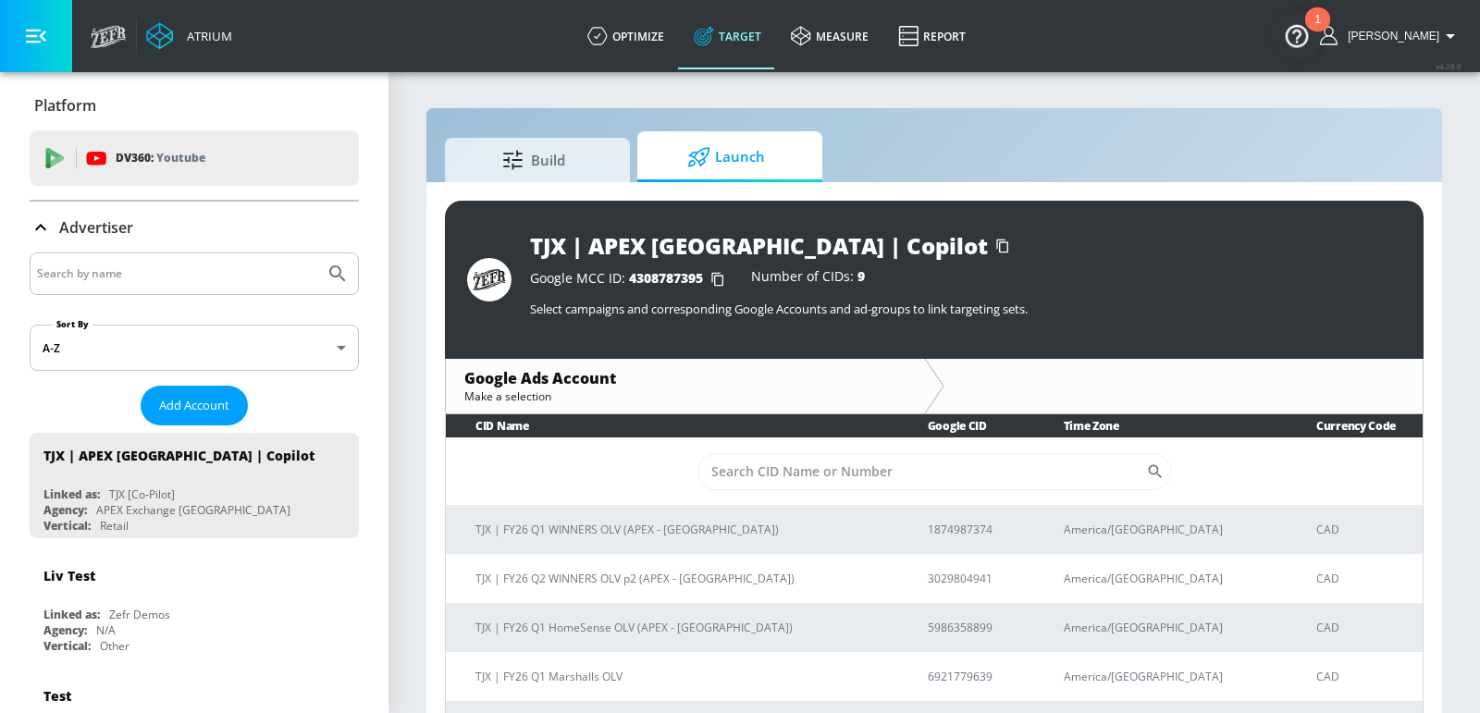
click at [160, 276] on input "Search by name" at bounding box center [177, 274] width 280 height 24
type input "air caanda"
click at [317, 254] on button "Submit Search" at bounding box center [337, 274] width 41 height 41
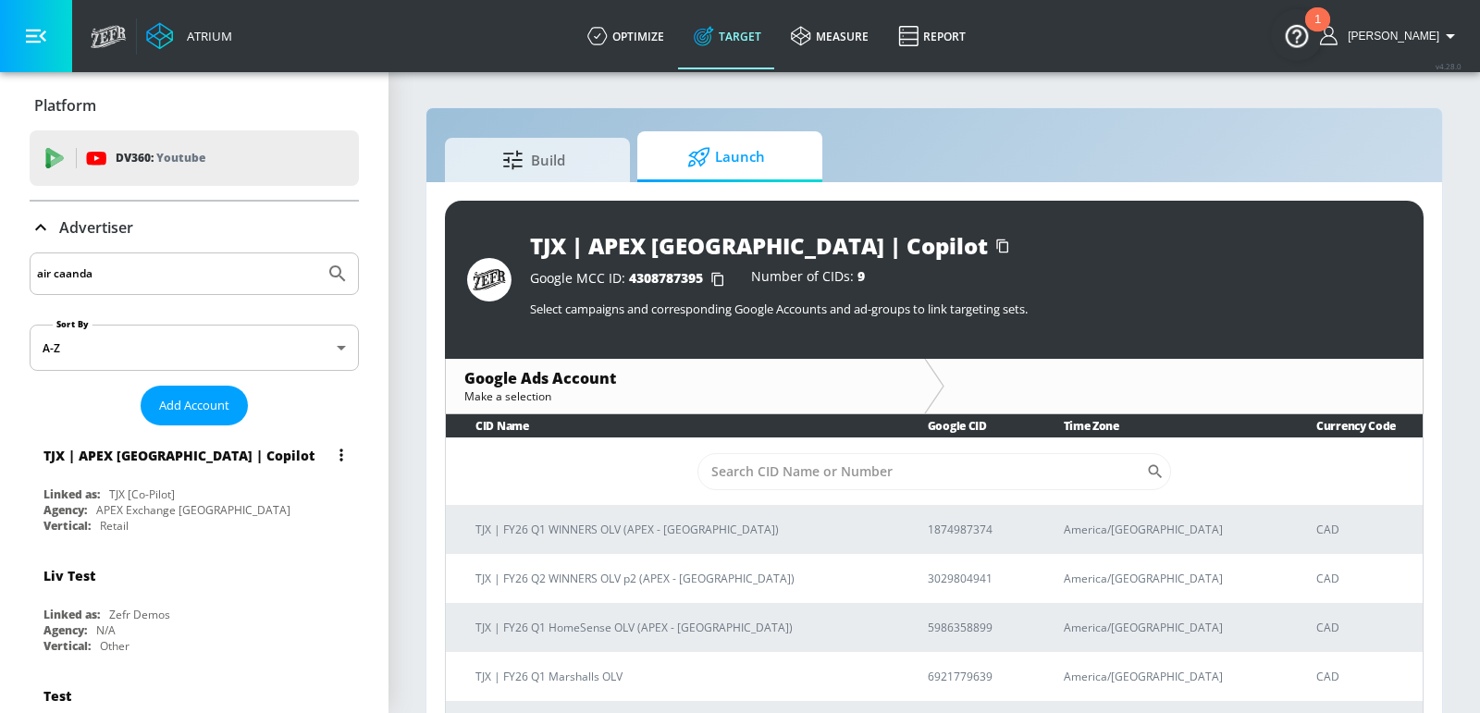
click at [167, 447] on div "TJX | APEX [GEOGRAPHIC_DATA] | Copilot" at bounding box center [178, 456] width 271 height 18
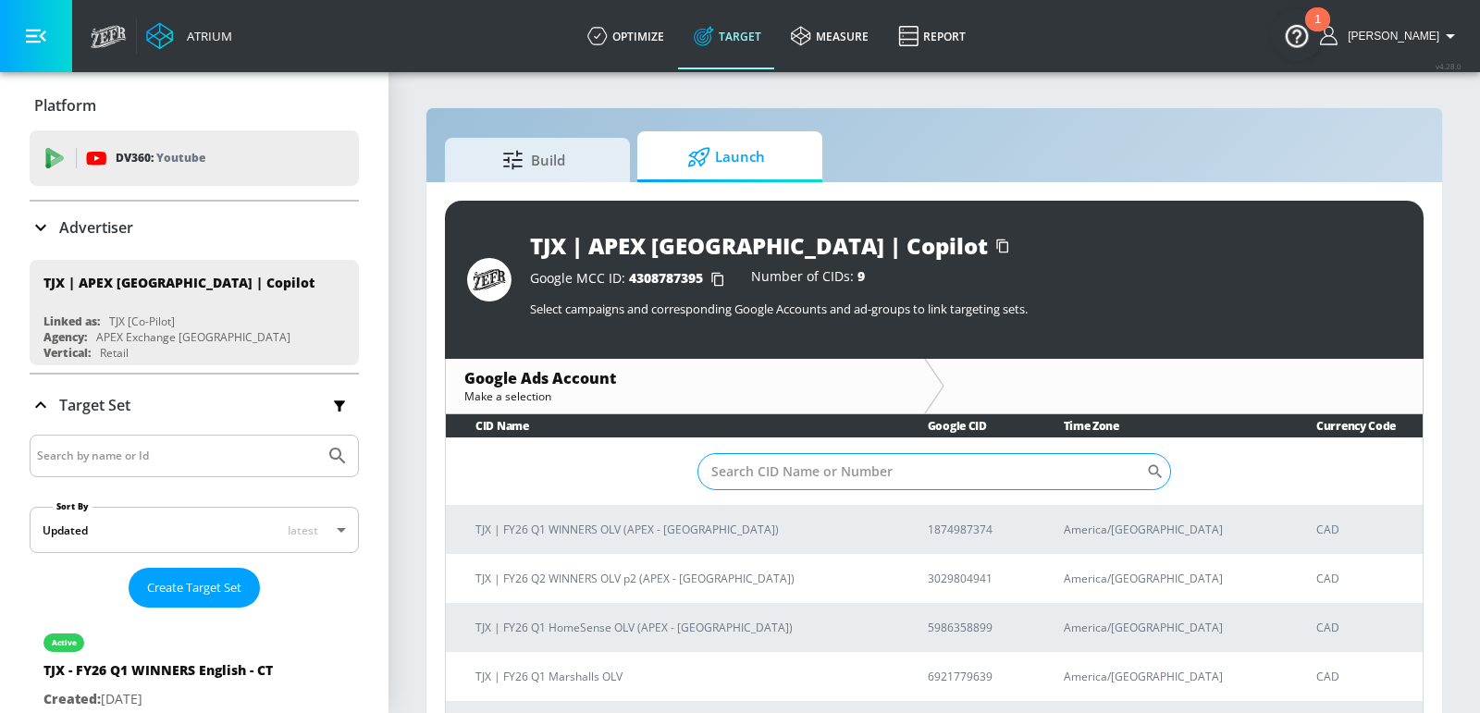
click at [747, 480] on input "Sort By" at bounding box center [922, 471] width 449 height 37
paste input "9280013180"
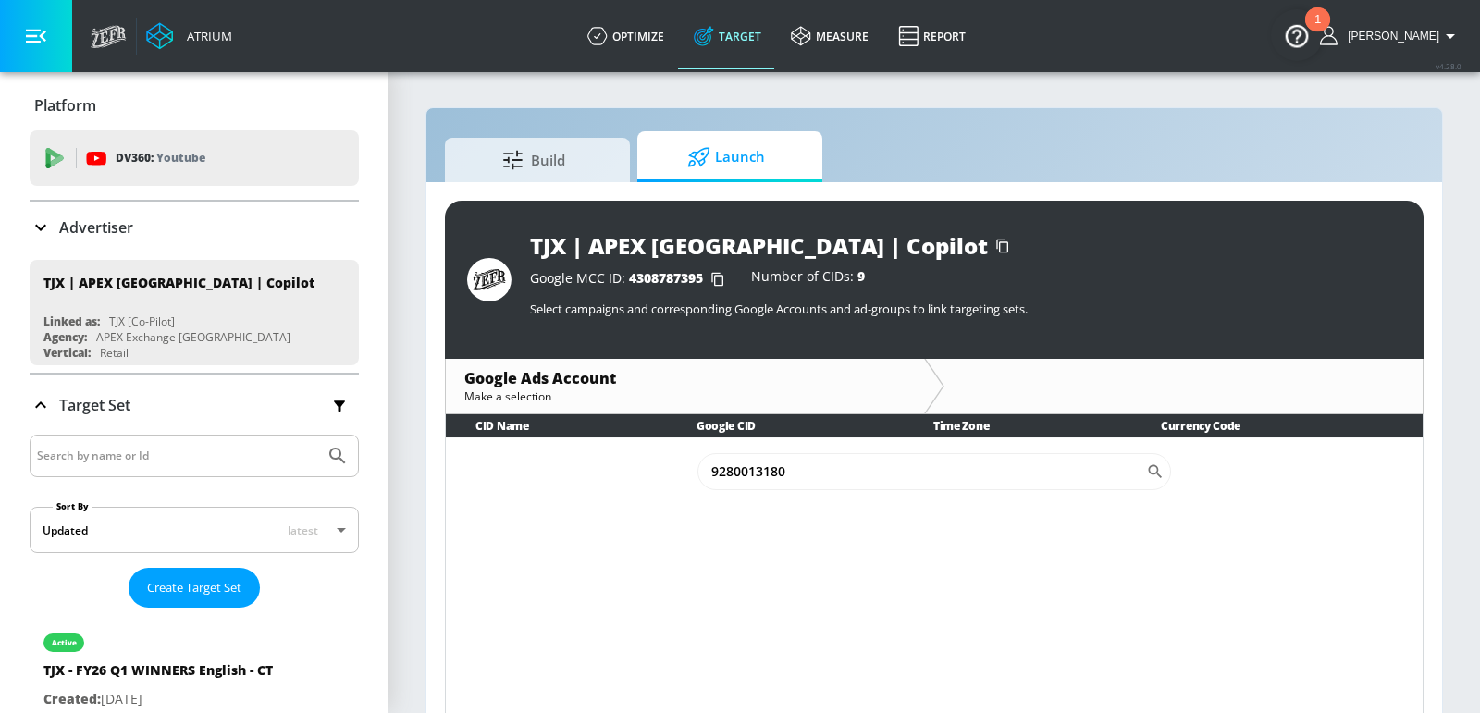
type input "9280013180"
click at [713, 135] on span "Launch" at bounding box center [726, 157] width 141 height 44
click at [198, 229] on div "Advertiser" at bounding box center [194, 228] width 329 height 22
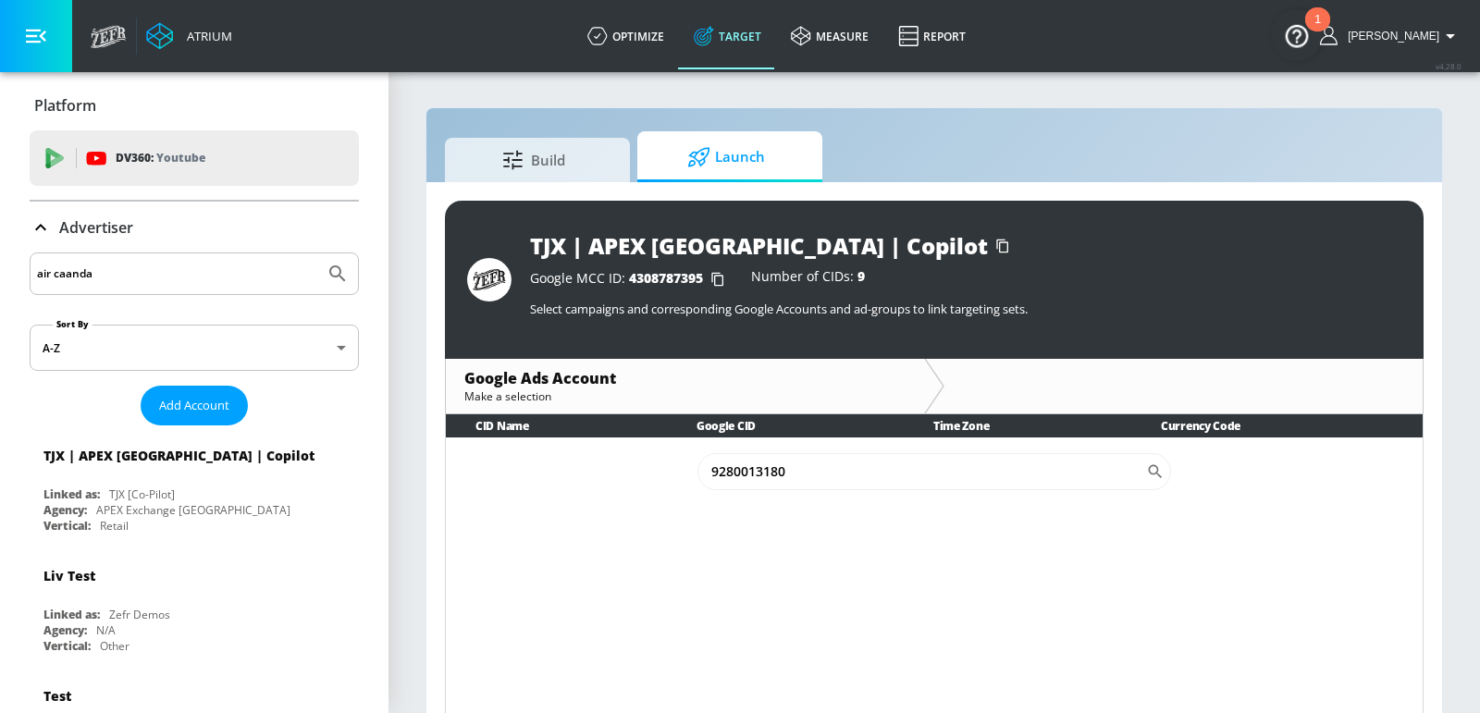
click at [142, 272] on input "air caanda" at bounding box center [177, 274] width 280 height 24
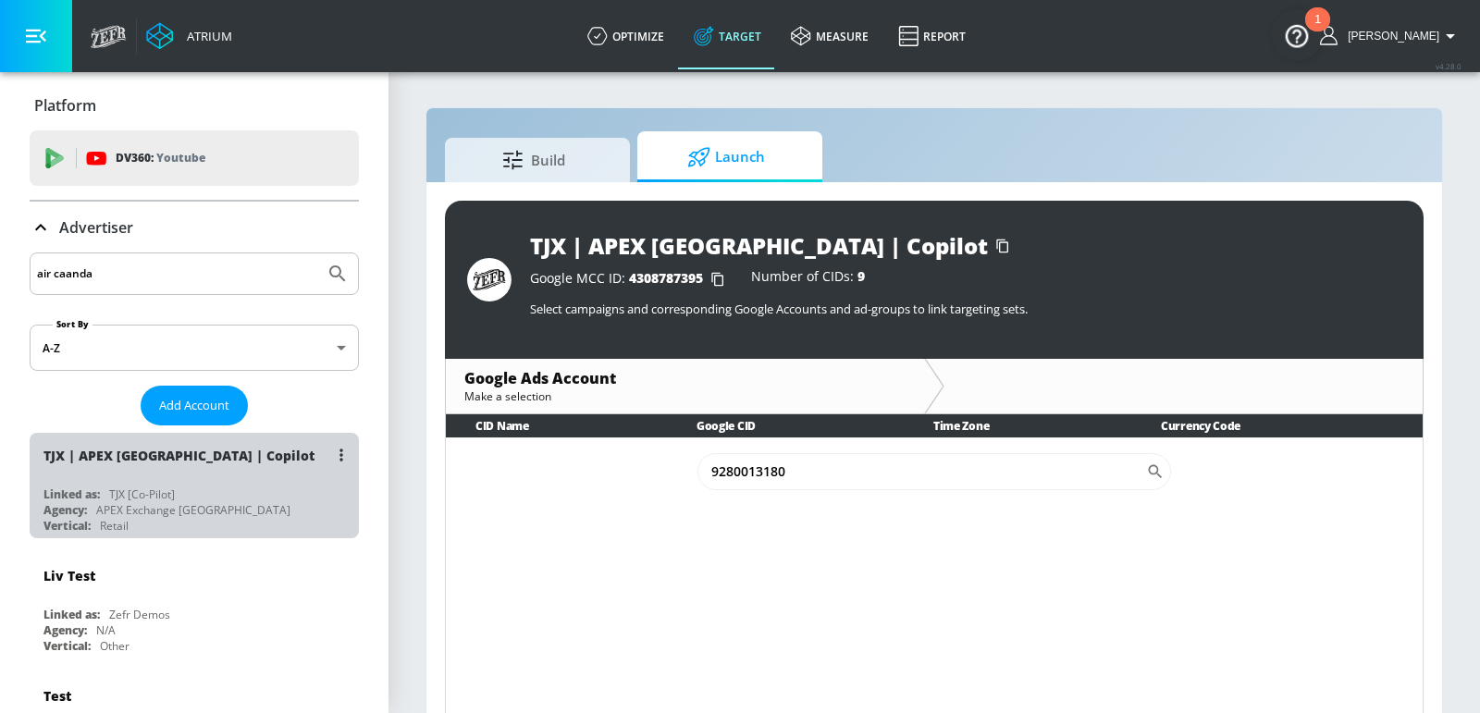
click at [142, 497] on div "TJX [Co-Pilot]" at bounding box center [142, 495] width 66 height 16
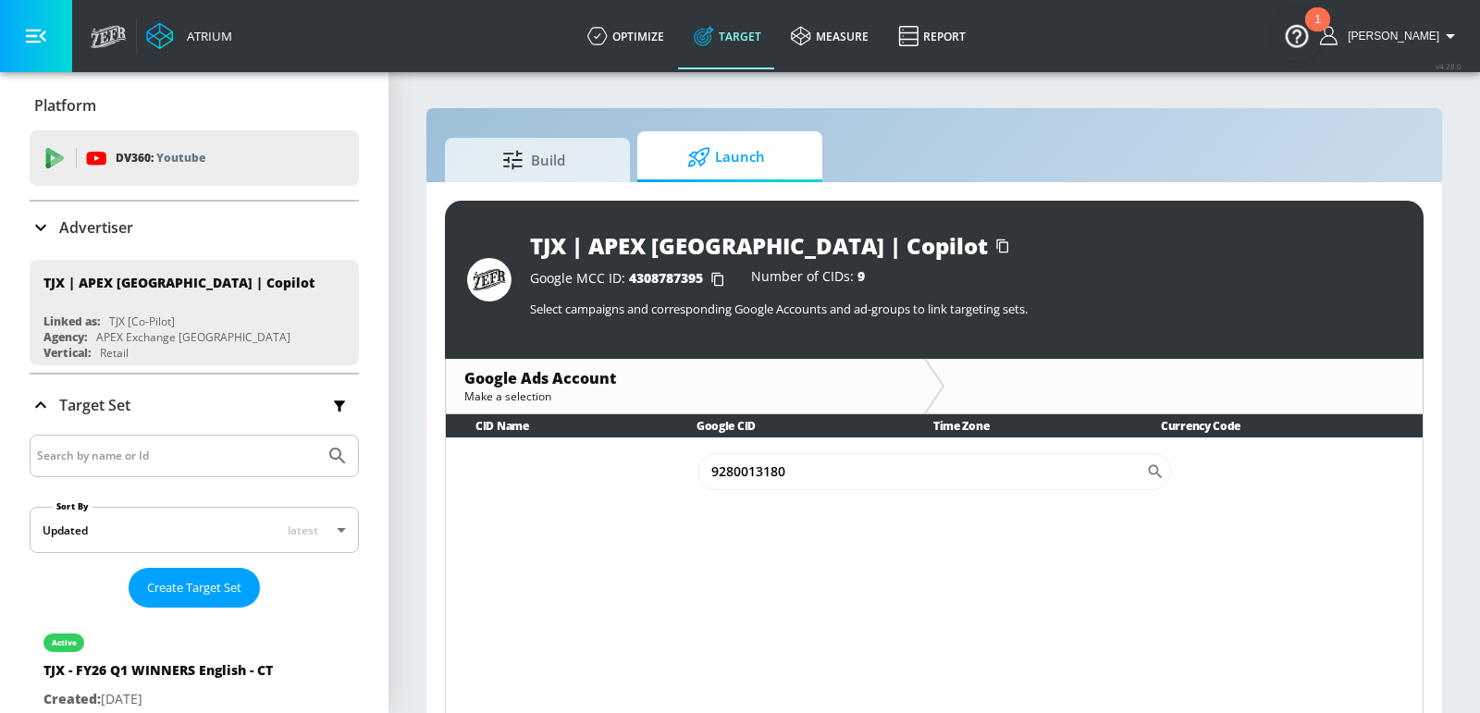
click at [96, 280] on div "TJX | APEX [GEOGRAPHIC_DATA] | Copilot" at bounding box center [178, 283] width 271 height 18
click at [98, 227] on p "Advertiser" at bounding box center [96, 227] width 74 height 20
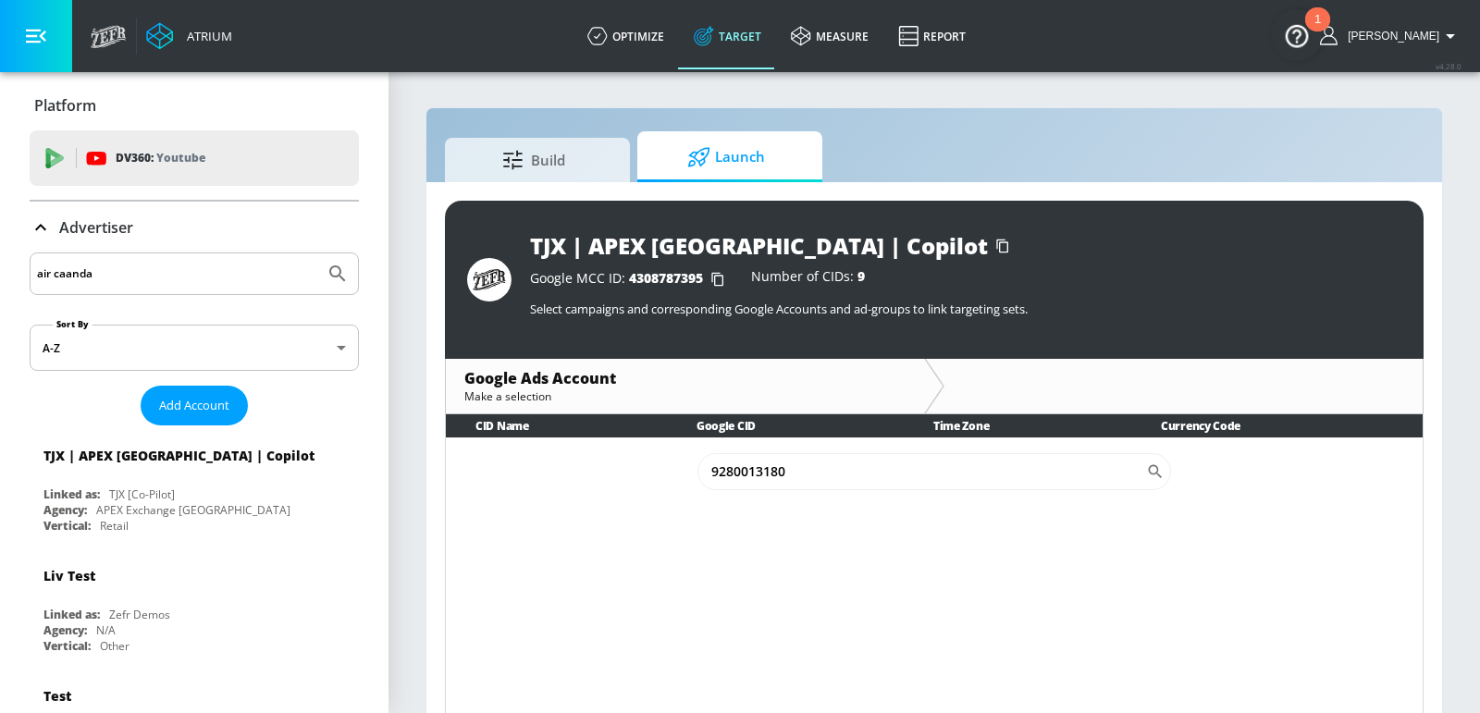
drag, startPoint x: 55, startPoint y: 277, endPoint x: 221, endPoint y: 267, distance: 166.8
click at [221, 267] on input "air caanda" at bounding box center [177, 274] width 280 height 24
type input "air canada"
click at [317, 254] on button "Submit Search" at bounding box center [337, 274] width 41 height 41
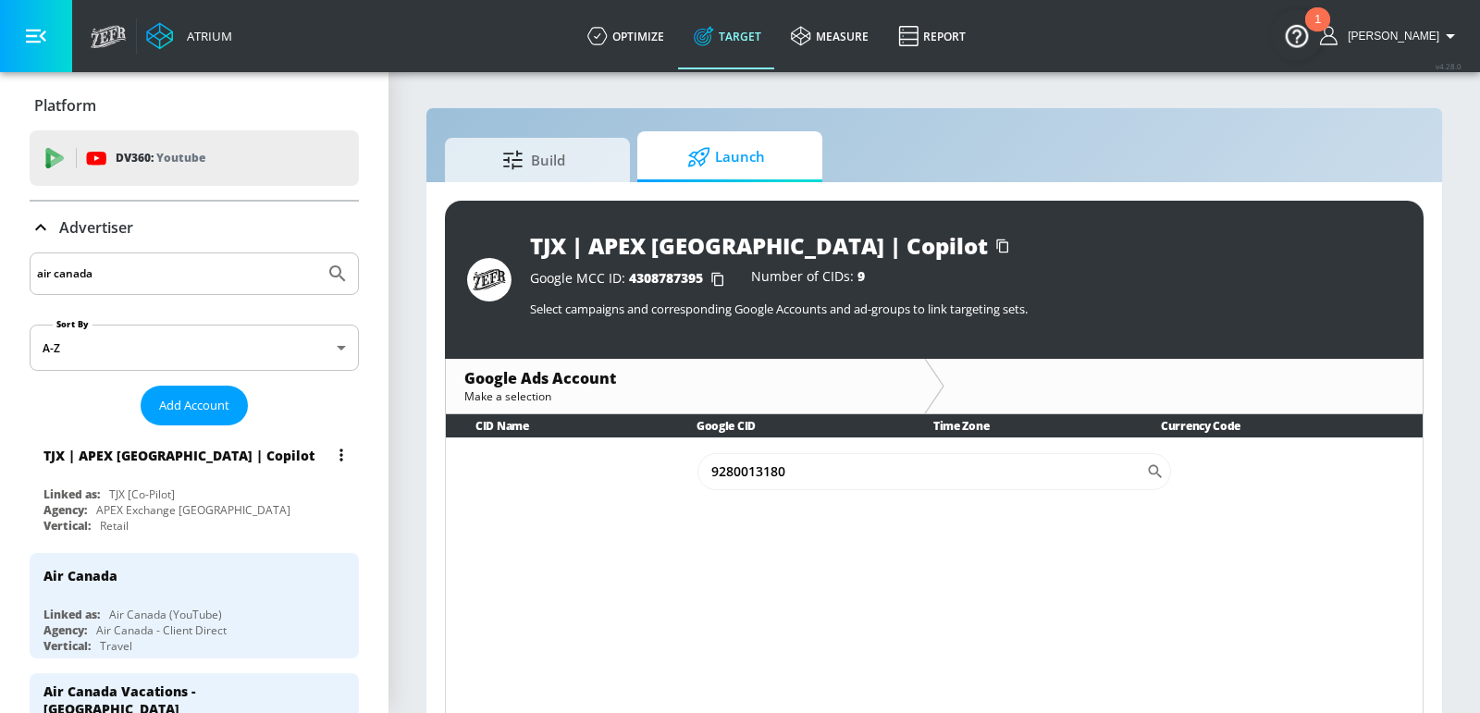
click at [192, 480] on div "TJX | APEX Canada | Copilot Linked as: TJX [Co-Pilot] Agency: APEX Exchange Can…" at bounding box center [194, 485] width 329 height 105
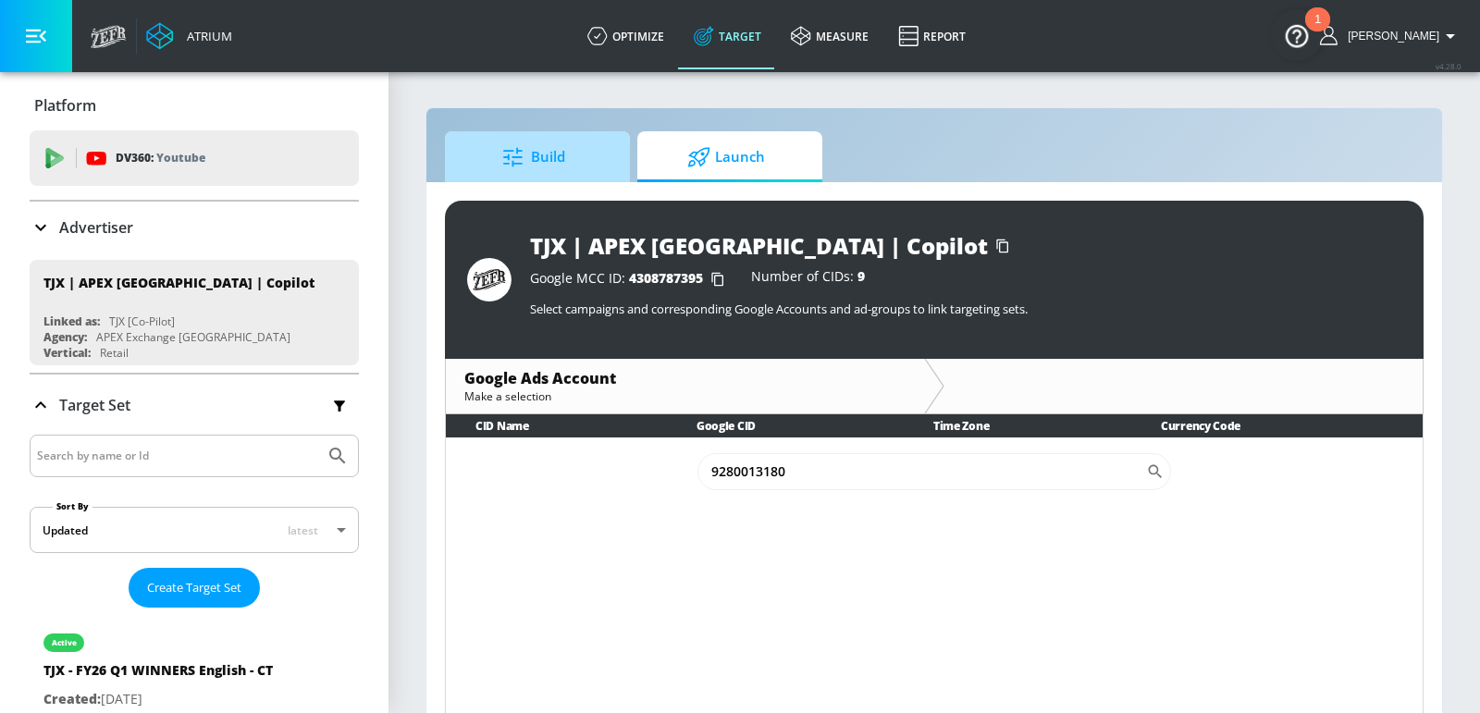
click at [575, 142] on span "Build" at bounding box center [534, 157] width 141 height 44
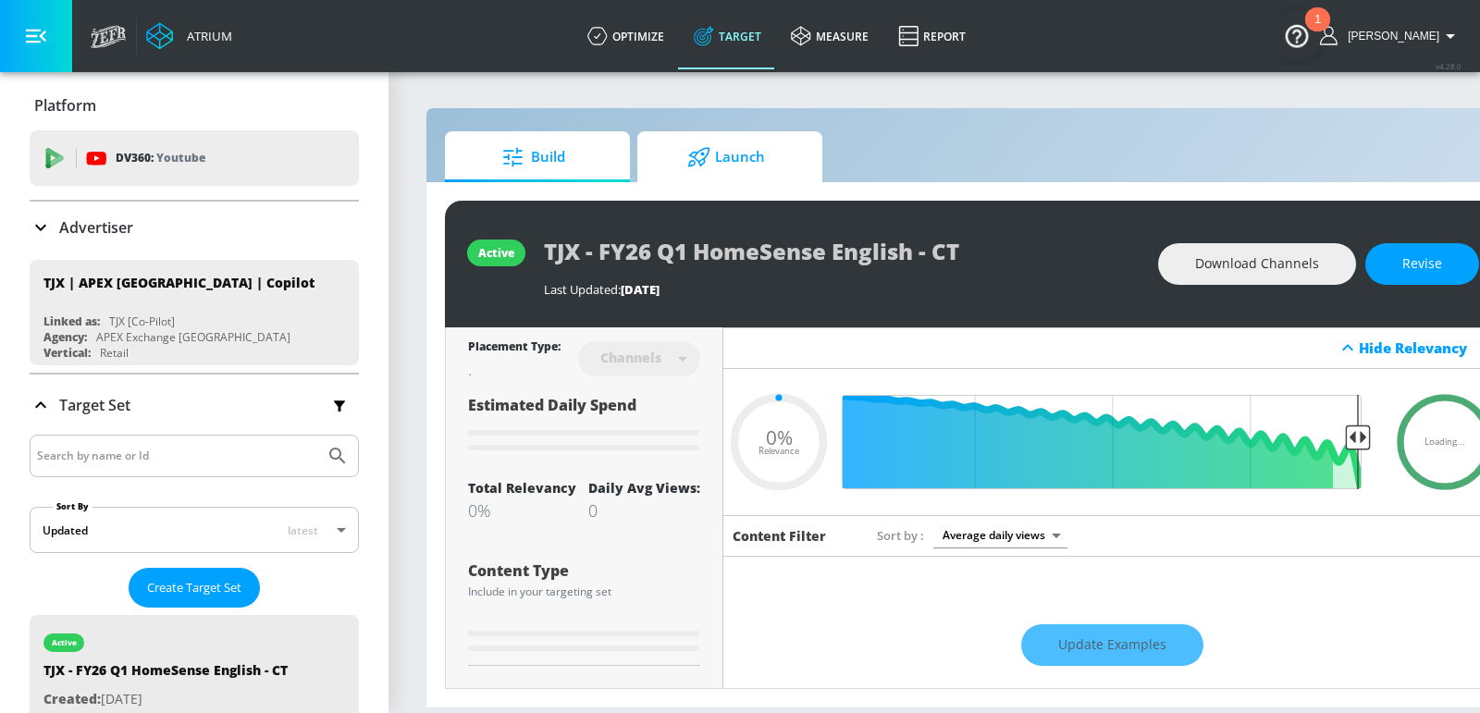
type input "0.05"
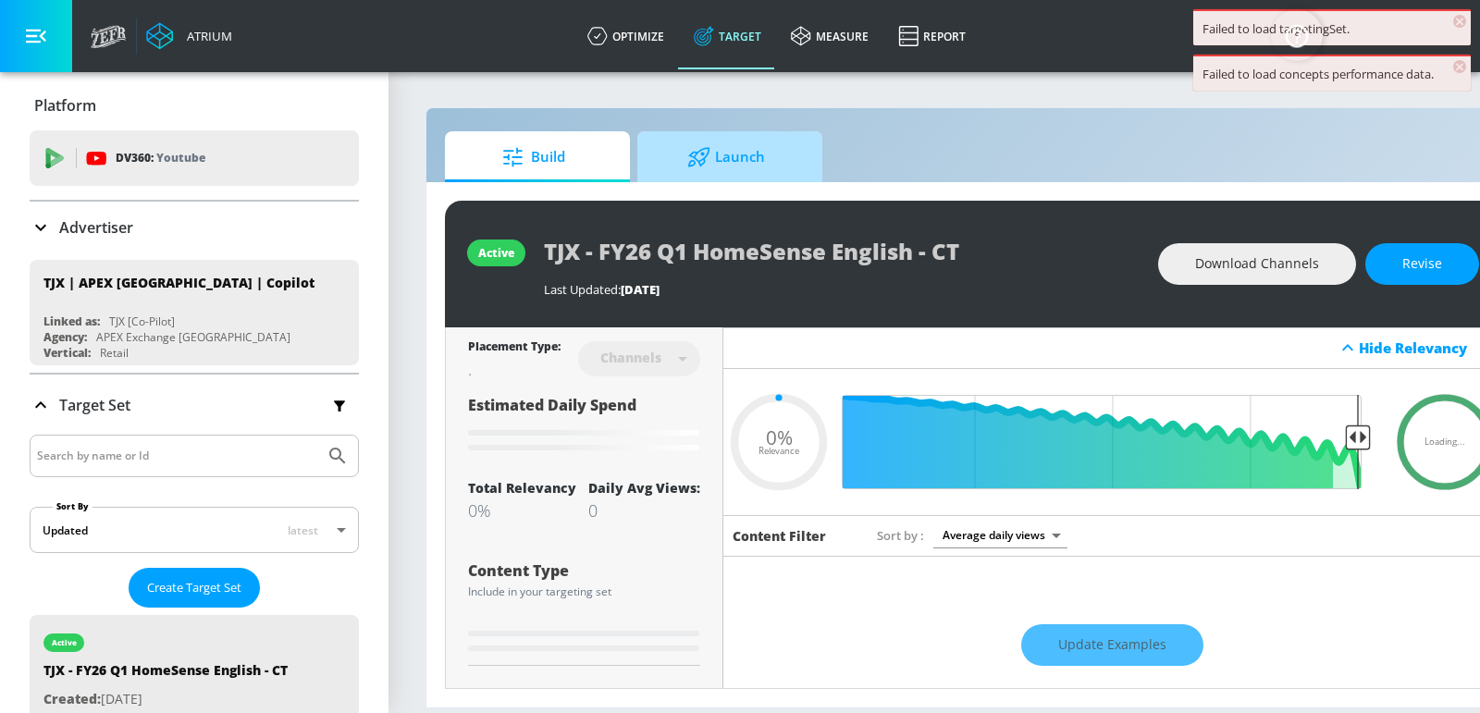
click at [696, 158] on icon at bounding box center [698, 156] width 21 height 19
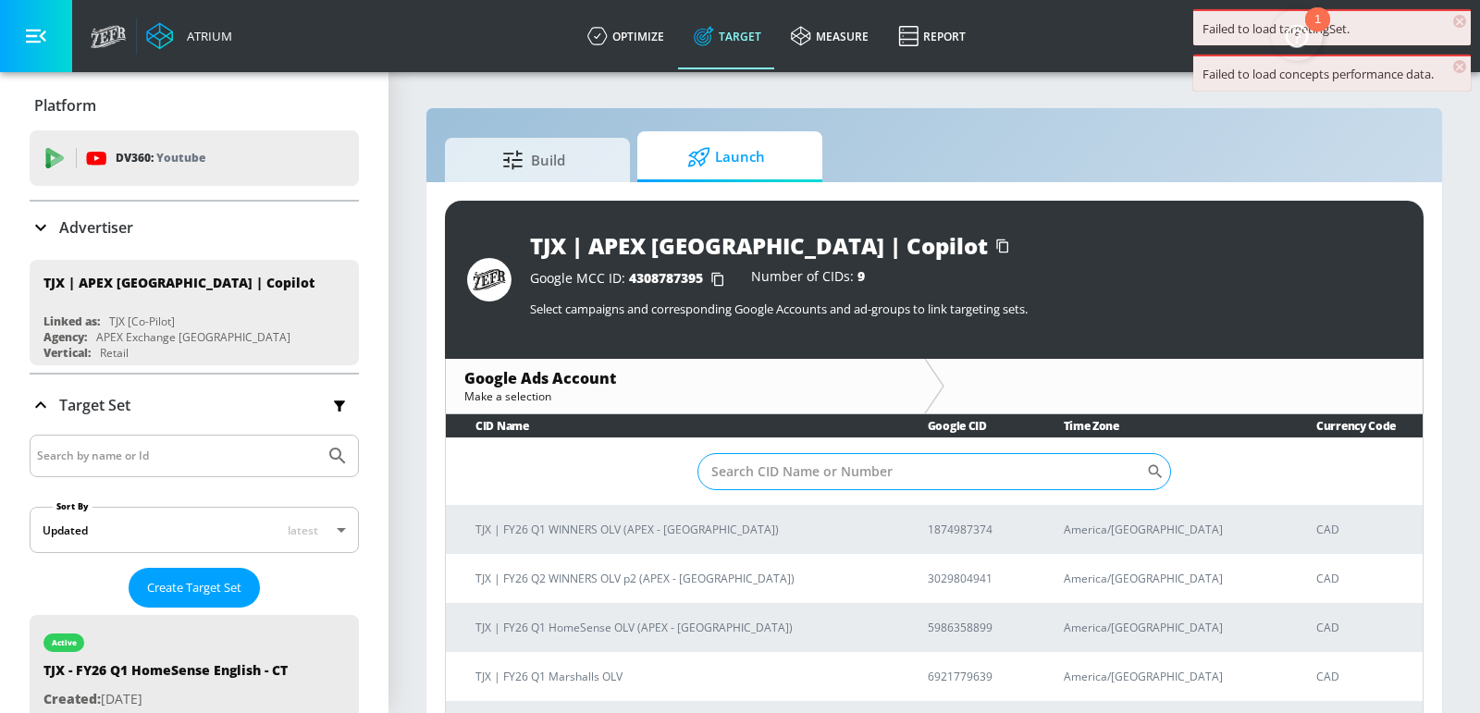
click at [774, 465] on input "Sort By" at bounding box center [922, 471] width 449 height 37
paste input "9280013180"
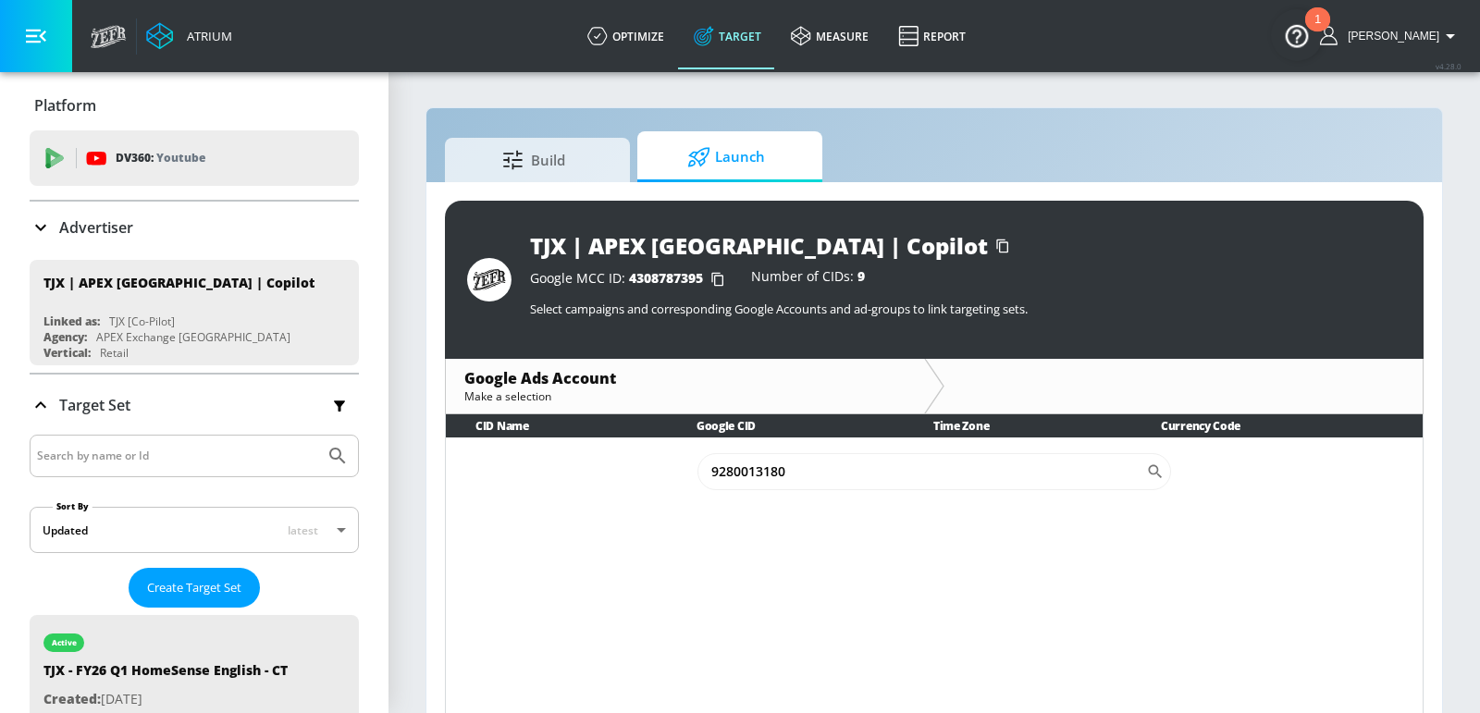
type input "9280013180"
click at [187, 223] on div "Advertiser" at bounding box center [194, 228] width 329 height 22
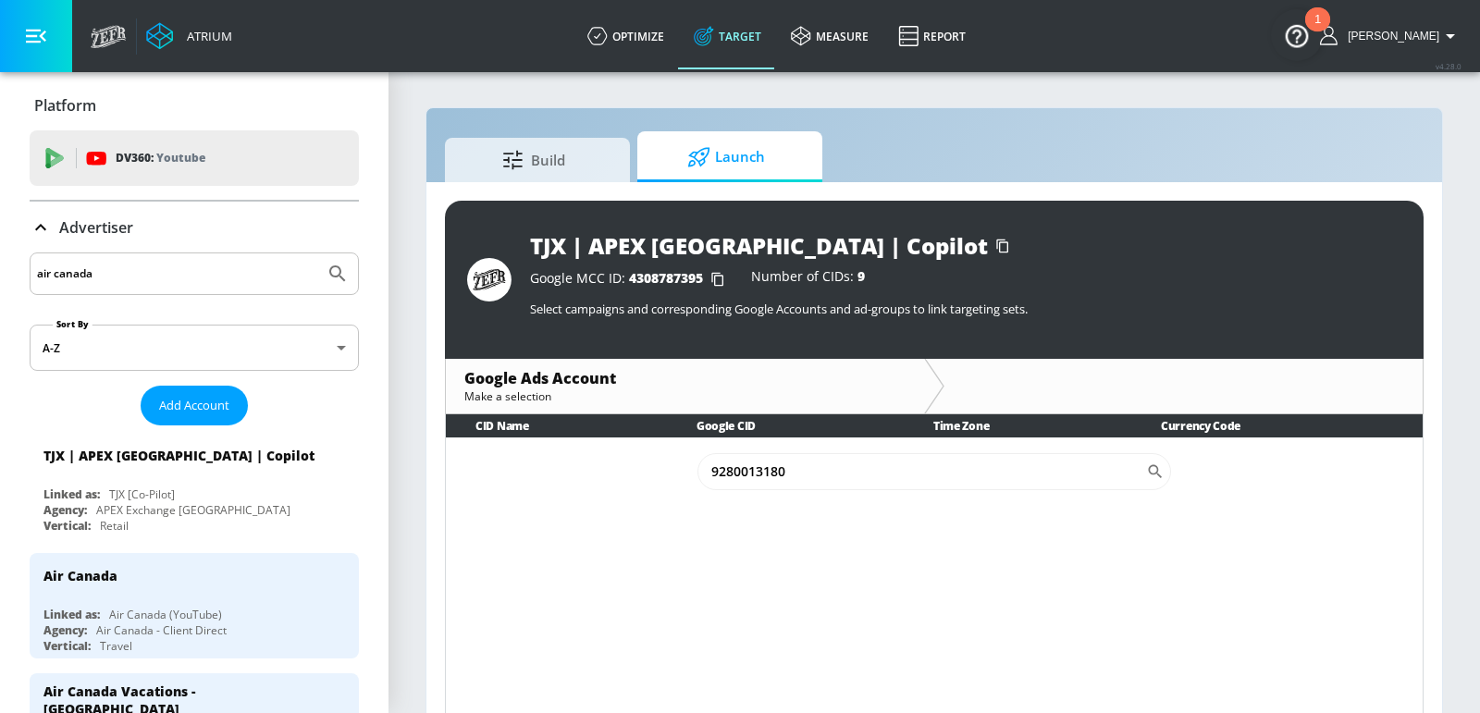
click at [145, 286] on div "air canada" at bounding box center [194, 274] width 329 height 43
click at [145, 278] on input "air canada" at bounding box center [177, 274] width 280 height 24
click at [200, 596] on div "Air Canada Linked as: Air Canada (YouTube) Agency: Air Canada - Client Direct V…" at bounding box center [194, 605] width 329 height 105
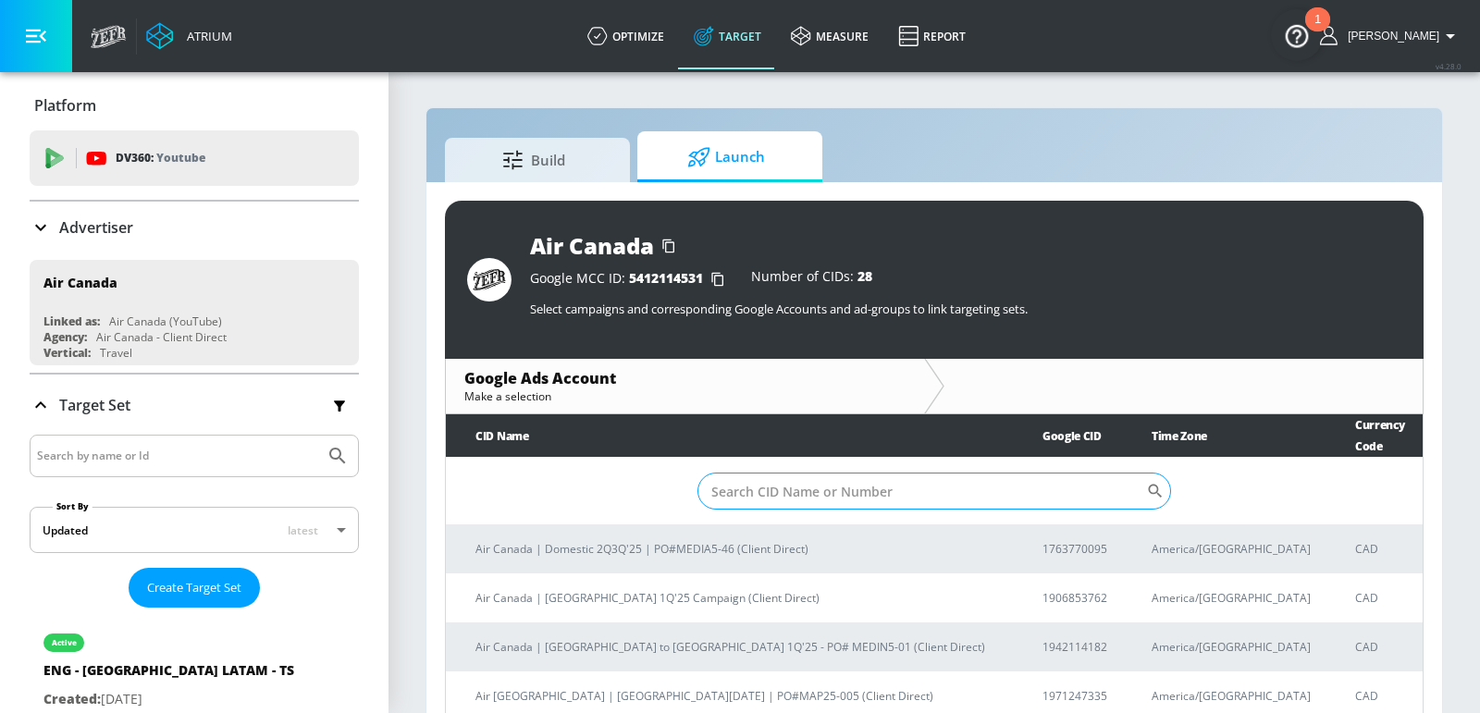
click at [823, 473] on input "Sort By" at bounding box center [922, 491] width 449 height 37
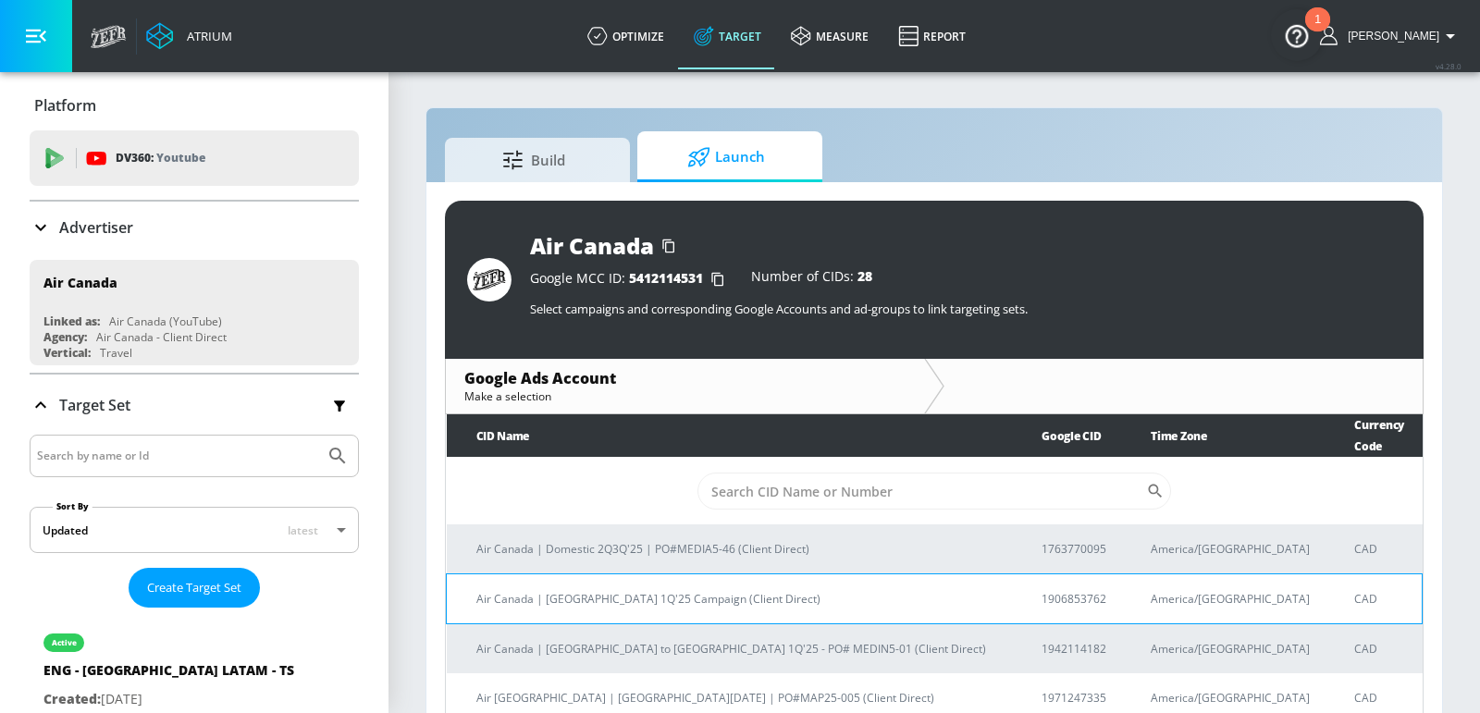
paste input "9280013180"
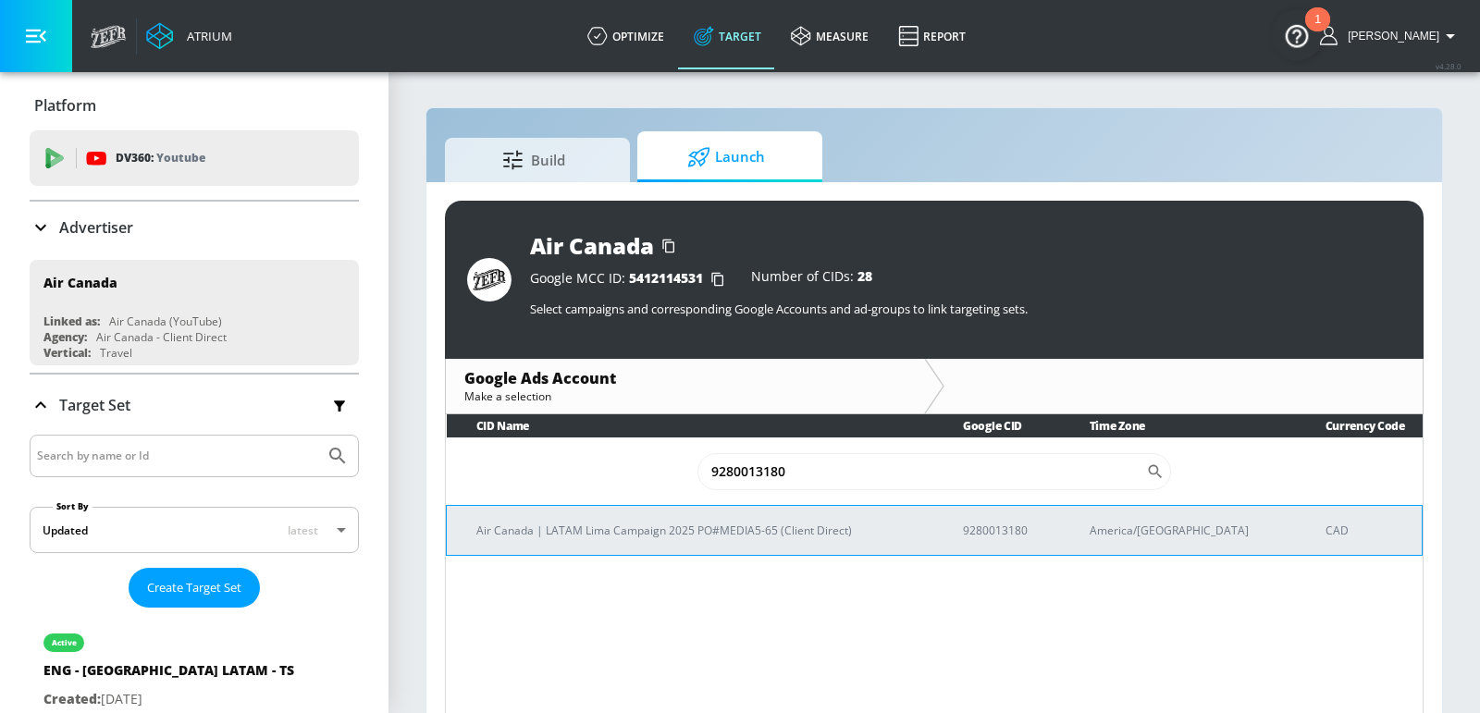
type input "9280013180"
click at [625, 527] on p "Air Canada | LATAM Lima Campaign 2025 PO#MEDIA5-65 (Client Direct)" at bounding box center [697, 530] width 442 height 19
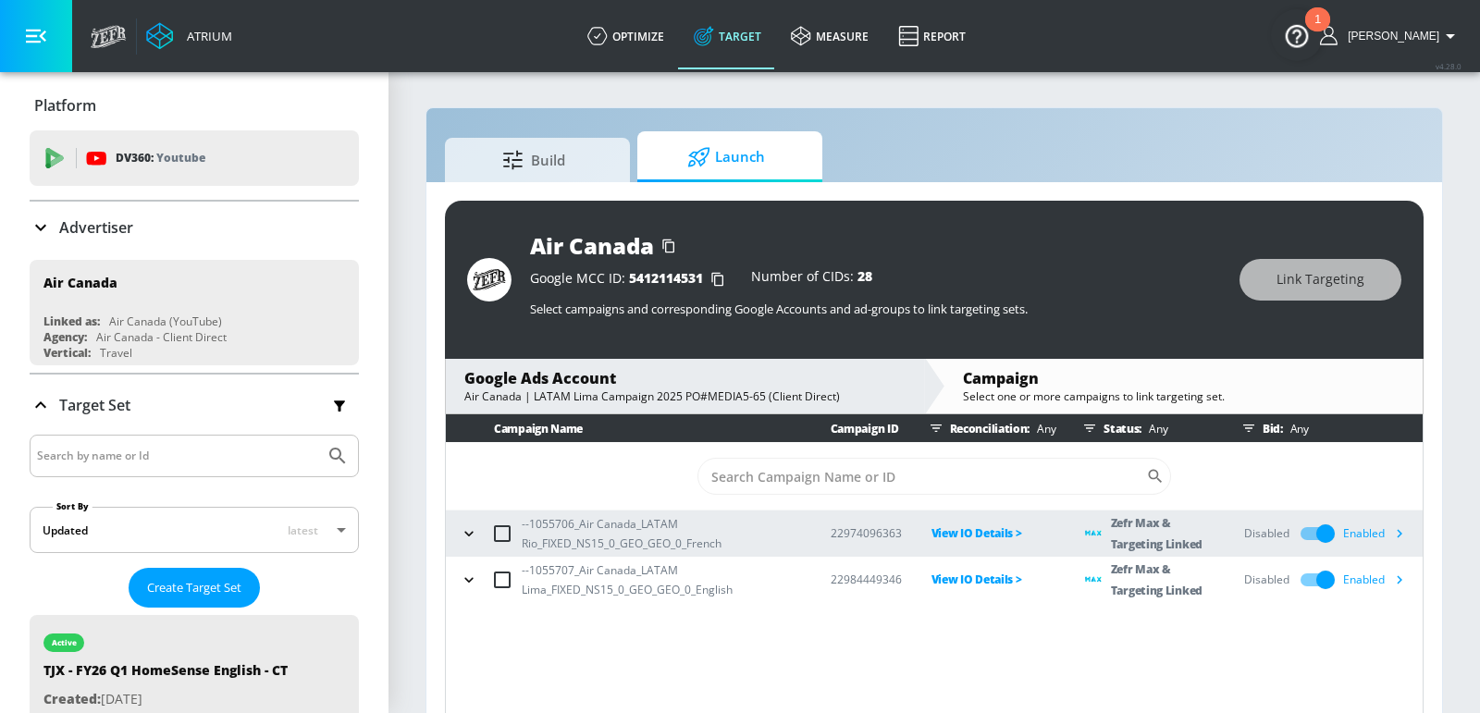
click at [1405, 537] on icon "button" at bounding box center [1399, 533] width 19 height 19
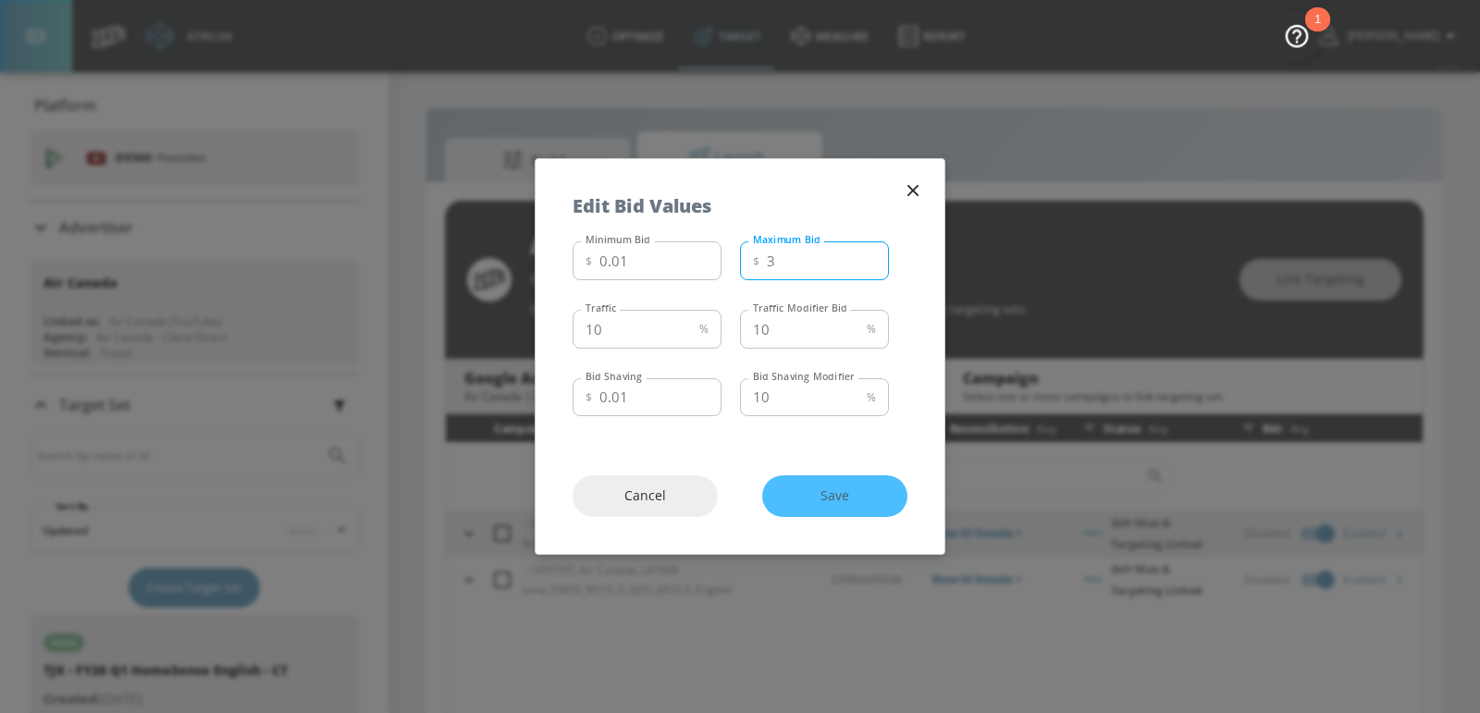
click at [791, 267] on input "3" at bounding box center [828, 260] width 122 height 39
click at [799, 331] on input "10" at bounding box center [799, 329] width 119 height 39
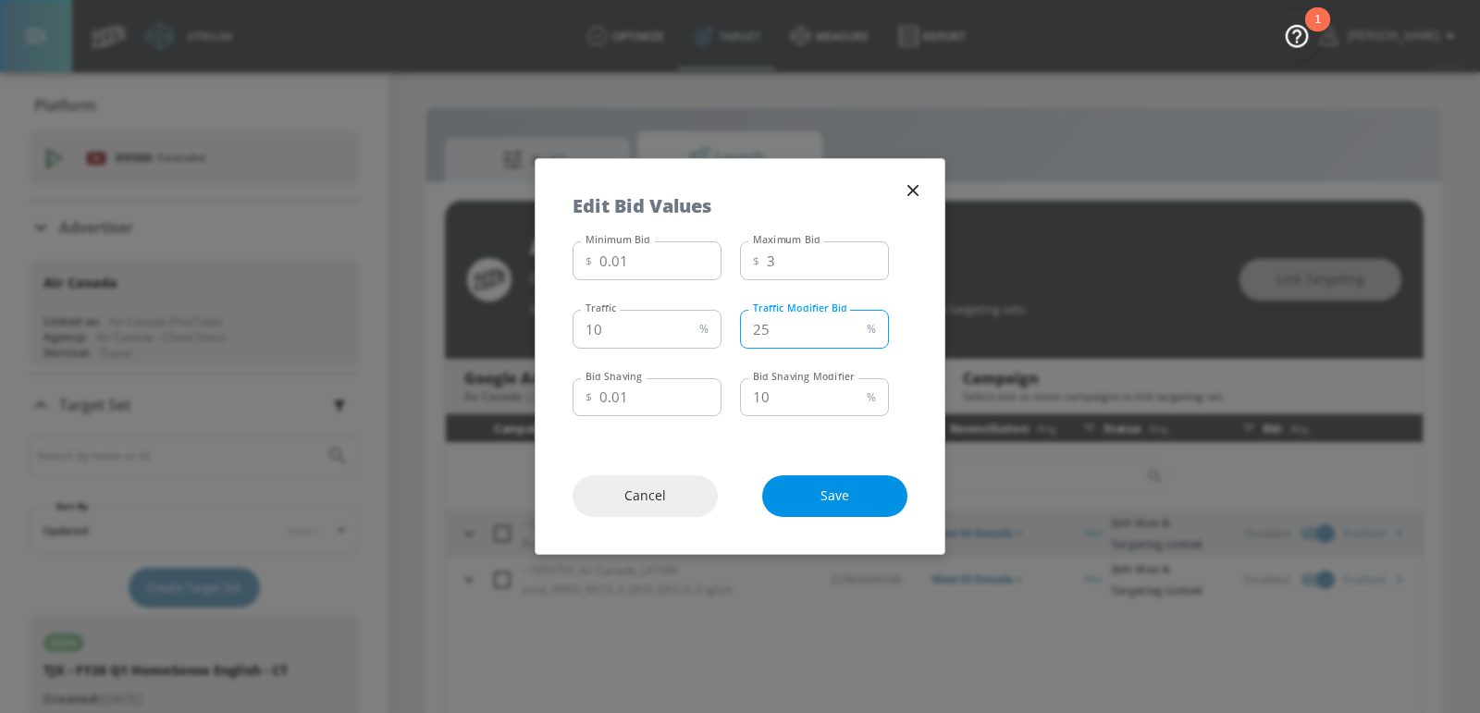
type input "25"
click at [814, 489] on span "Save" at bounding box center [834, 496] width 71 height 23
click at [914, 184] on icon "button" at bounding box center [913, 190] width 20 height 20
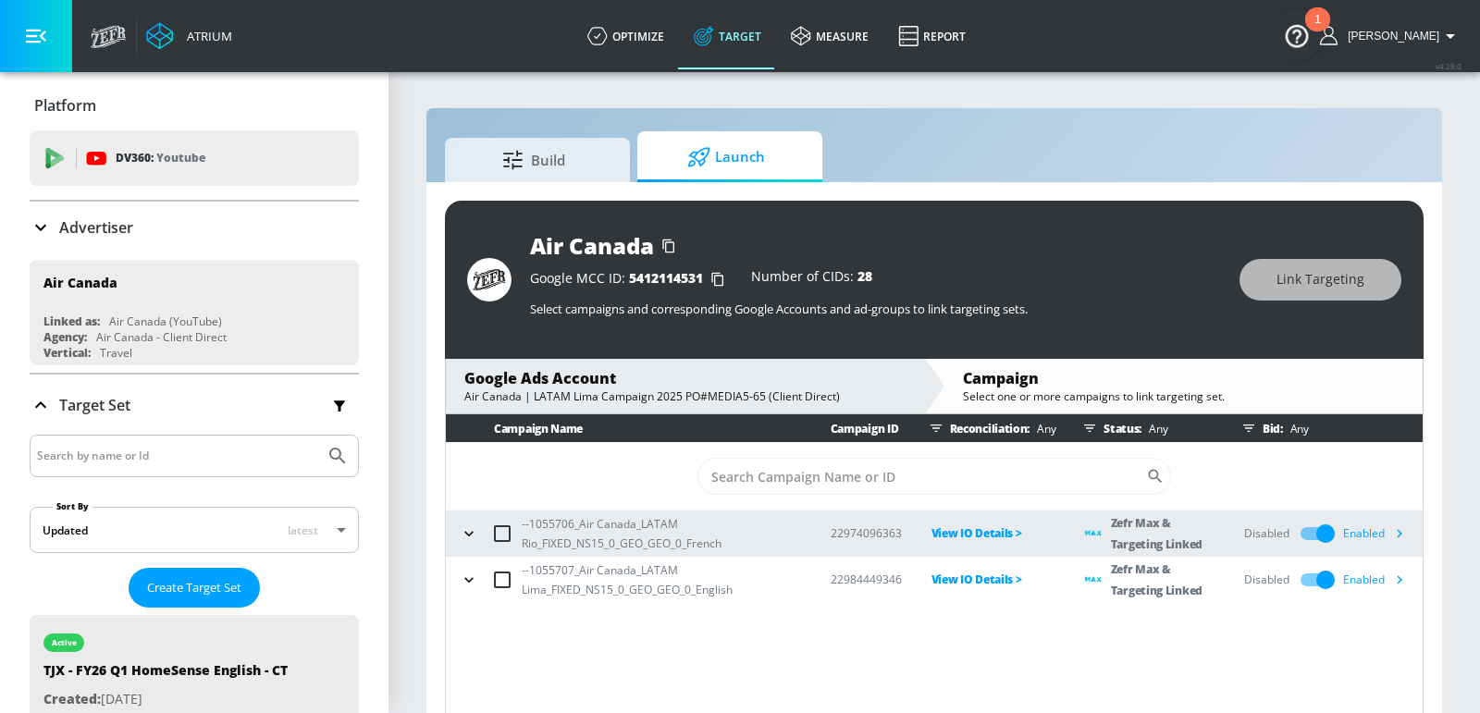
click at [1397, 582] on icon "button" at bounding box center [1399, 579] width 19 height 19
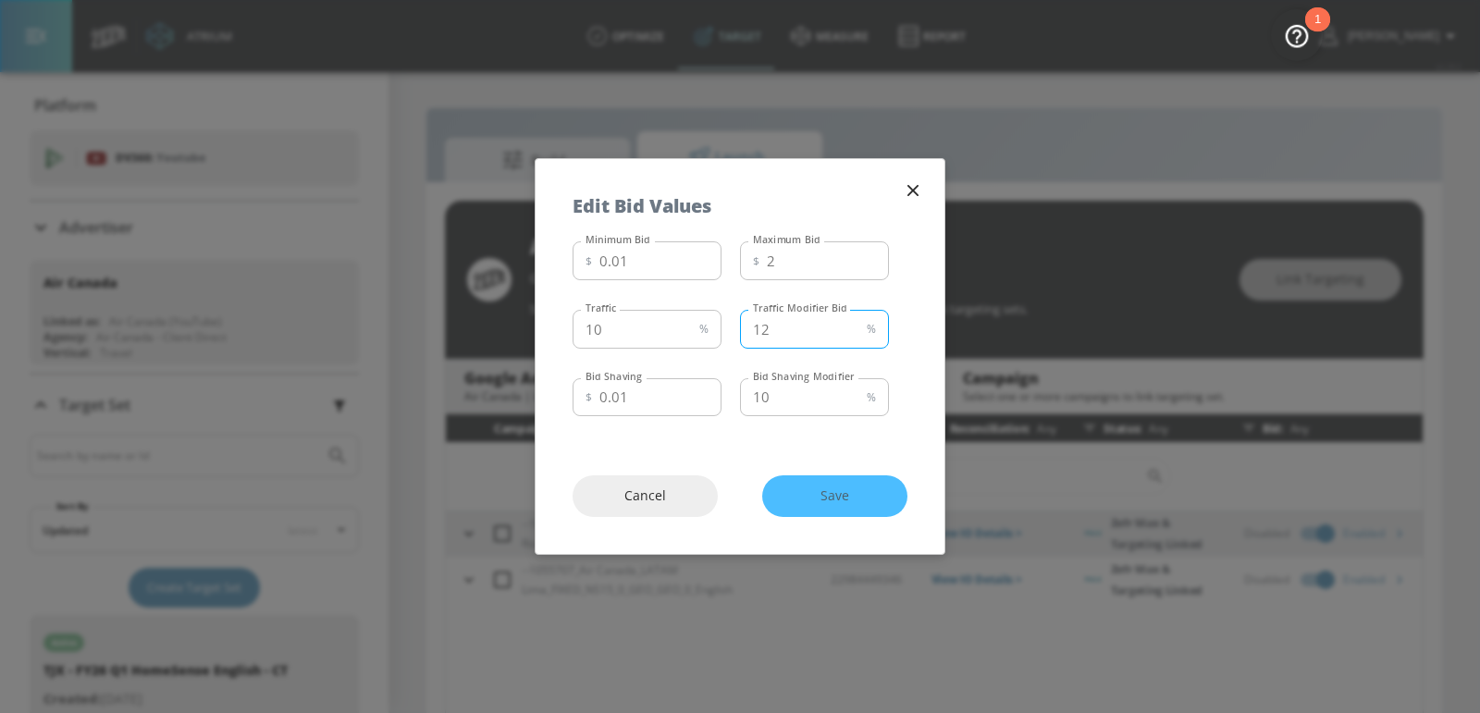
click at [810, 343] on input "12" at bounding box center [799, 329] width 119 height 39
type input "25"
click at [847, 497] on span "Save" at bounding box center [834, 496] width 71 height 23
click at [918, 189] on icon "button" at bounding box center [913, 190] width 20 height 20
